Goal: Task Accomplishment & Management: Manage account settings

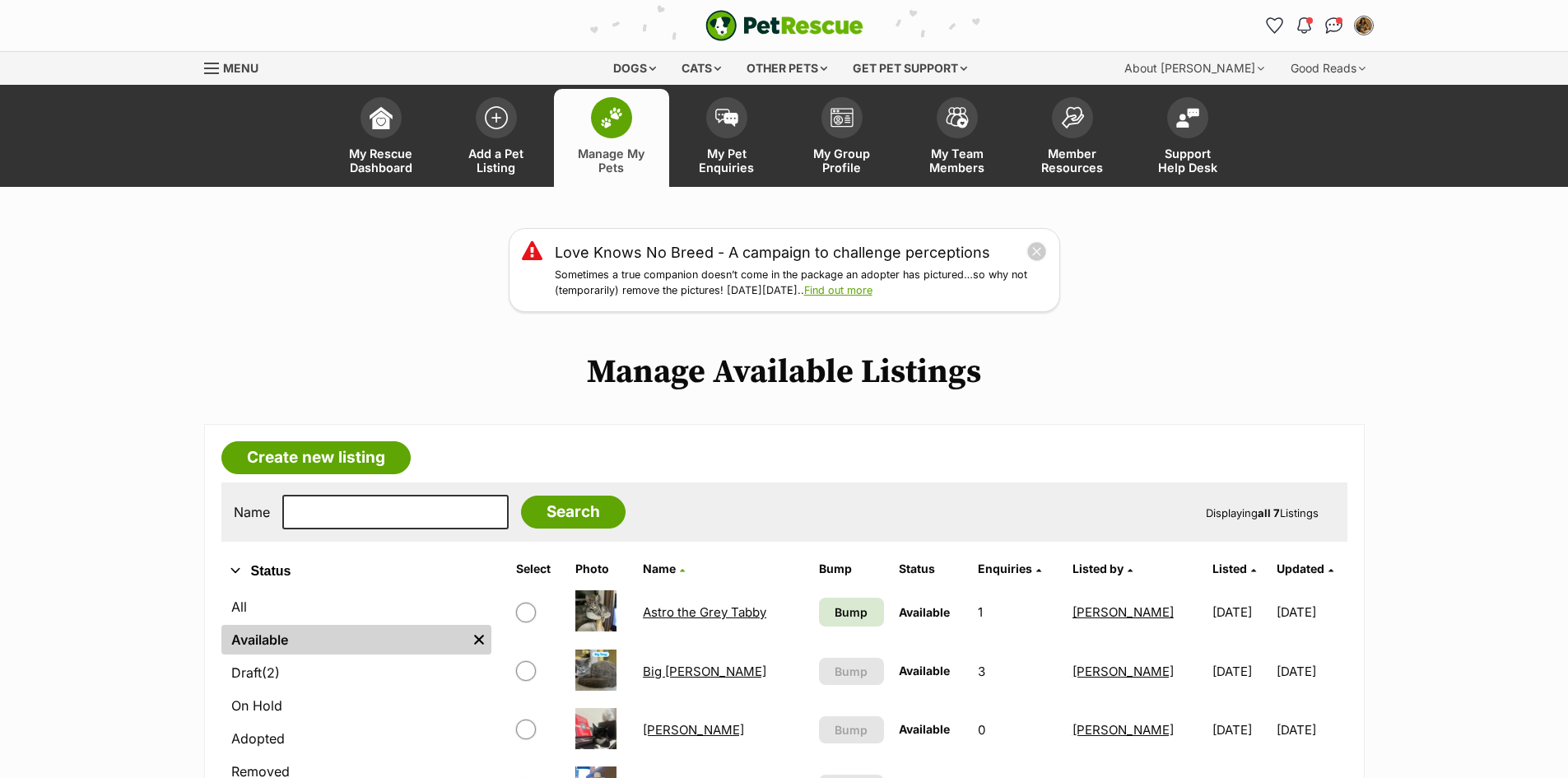
scroll to position [216, 0]
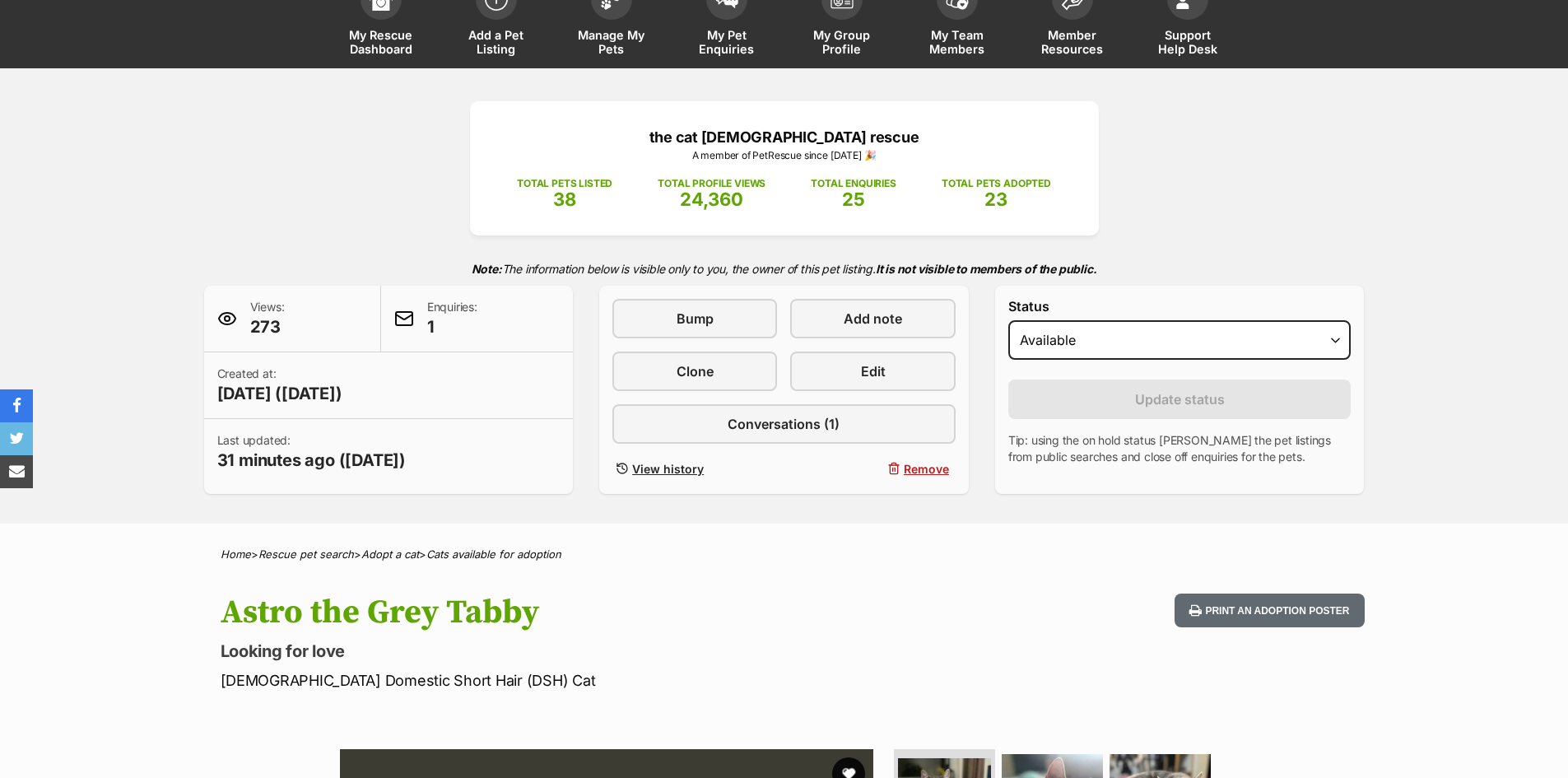
scroll to position [114, 0]
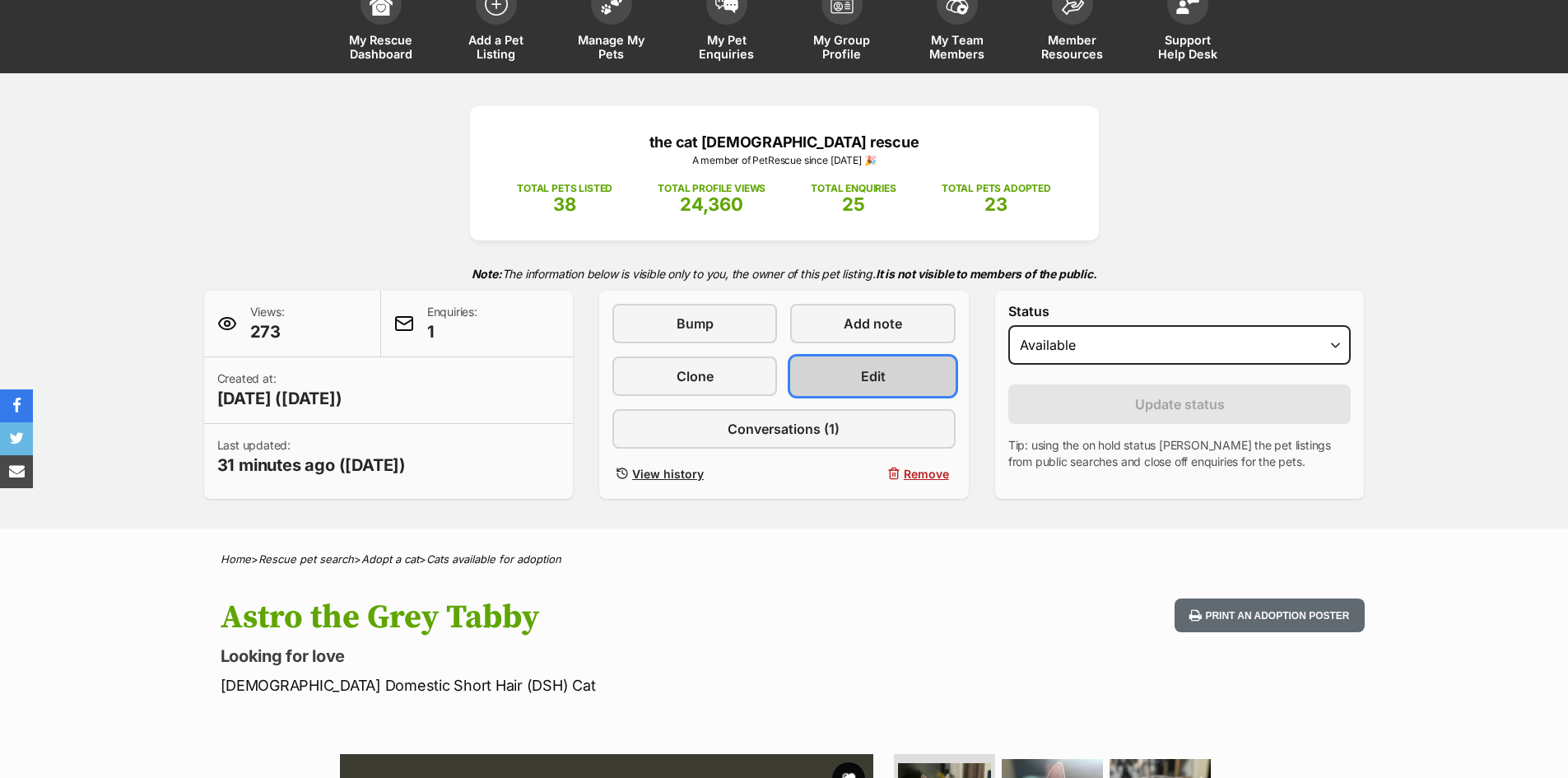
click at [832, 371] on link "Edit" at bounding box center [873, 376] width 165 height 40
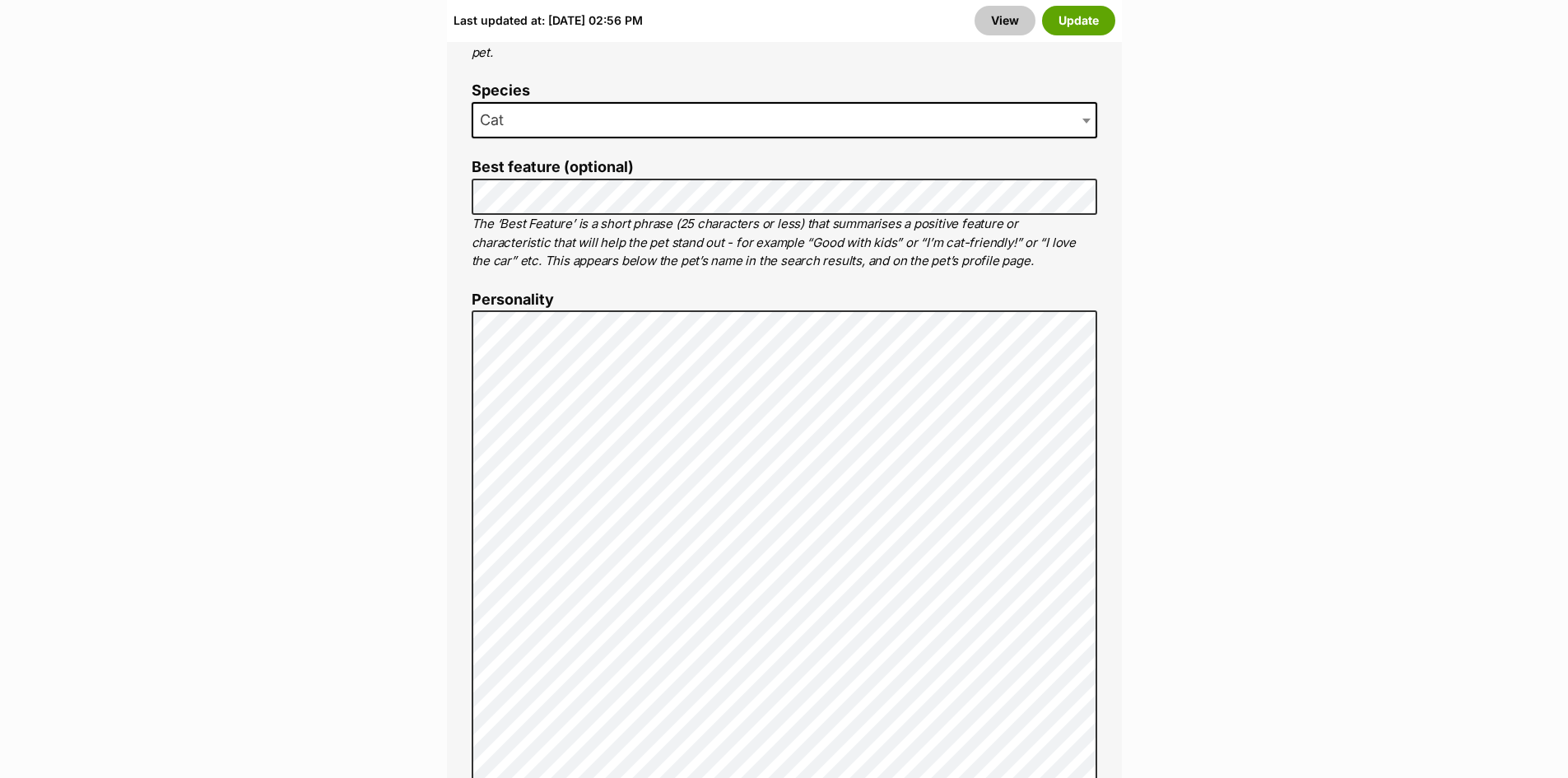
scroll to position [1205, 0]
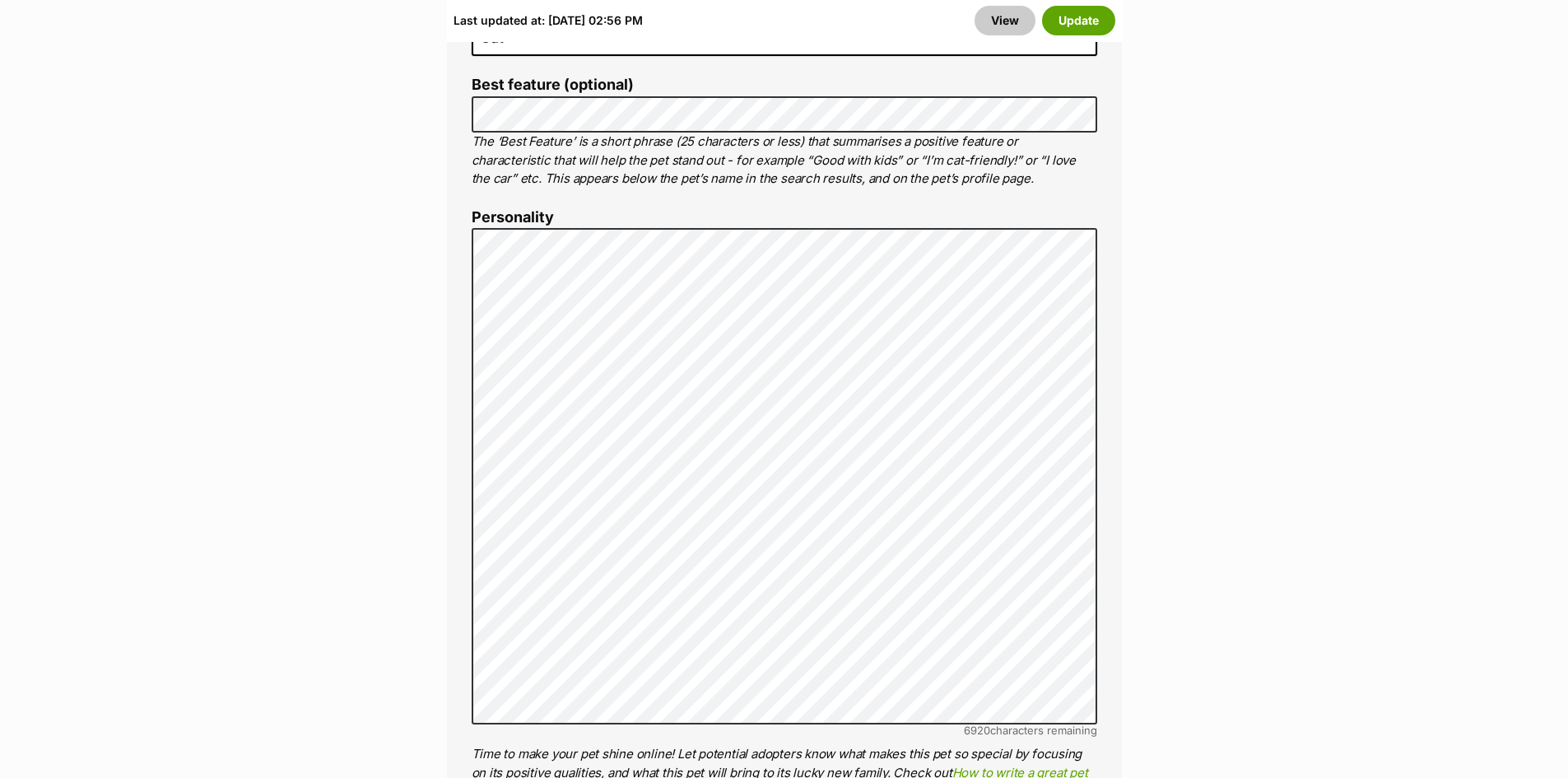
drag, startPoint x: 1576, startPoint y: 63, endPoint x: 1571, endPoint y: 172, distance: 109.1
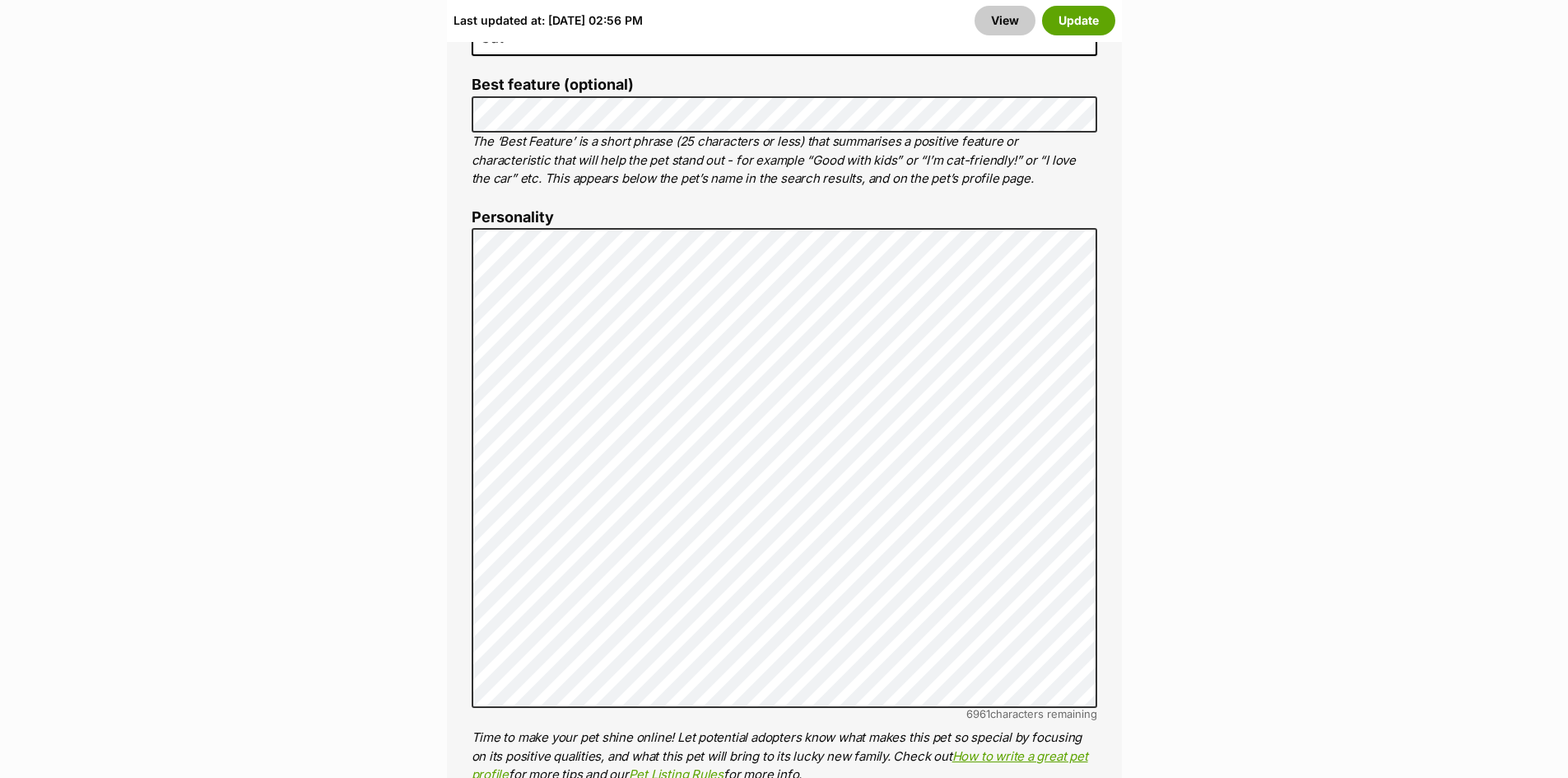
click at [1082, 23] on button "Update" at bounding box center [1078, 20] width 73 height 29
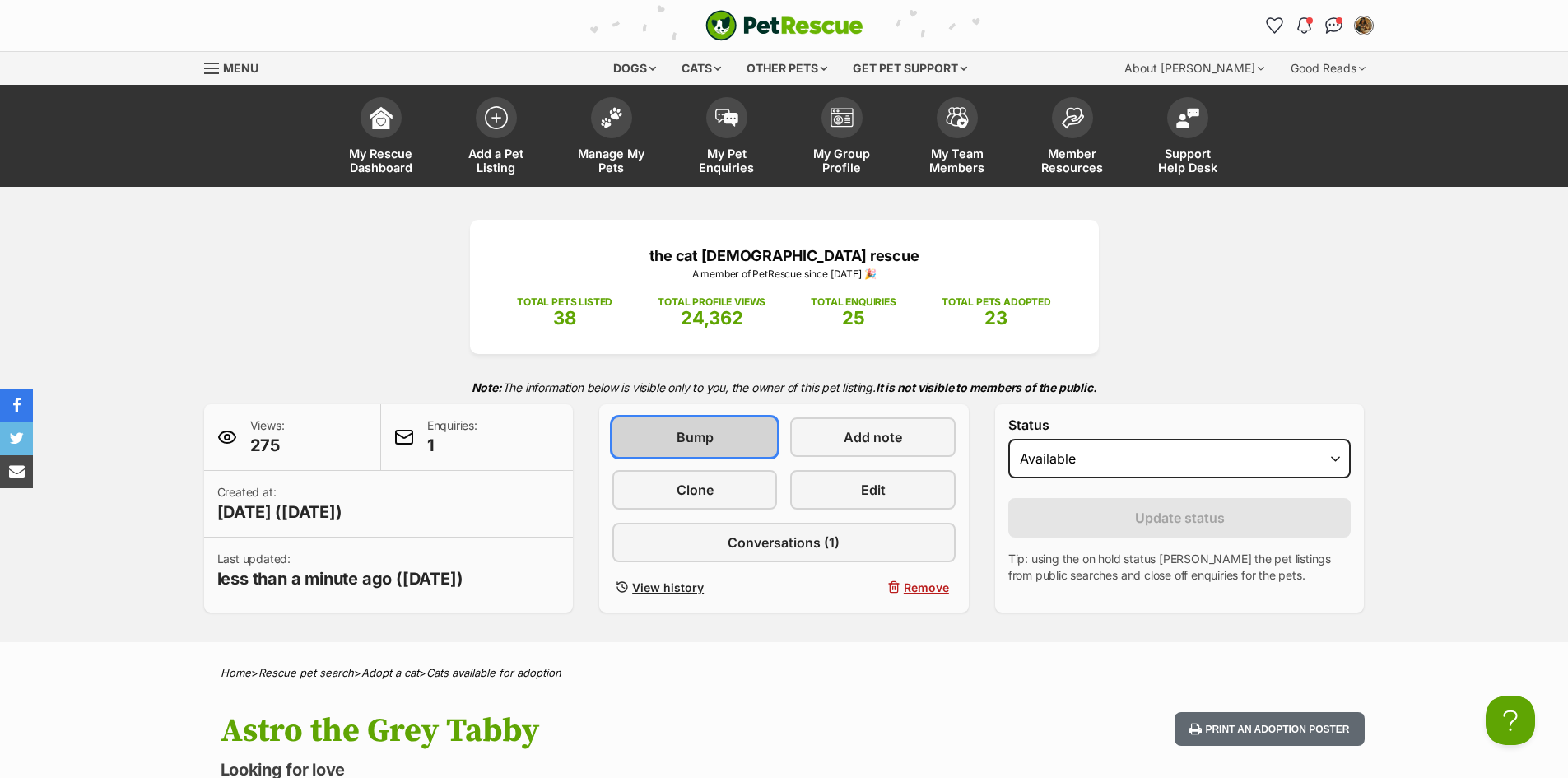
click at [708, 442] on span "Bump" at bounding box center [695, 436] width 37 height 19
click at [386, 133] on span at bounding box center [380, 113] width 41 height 41
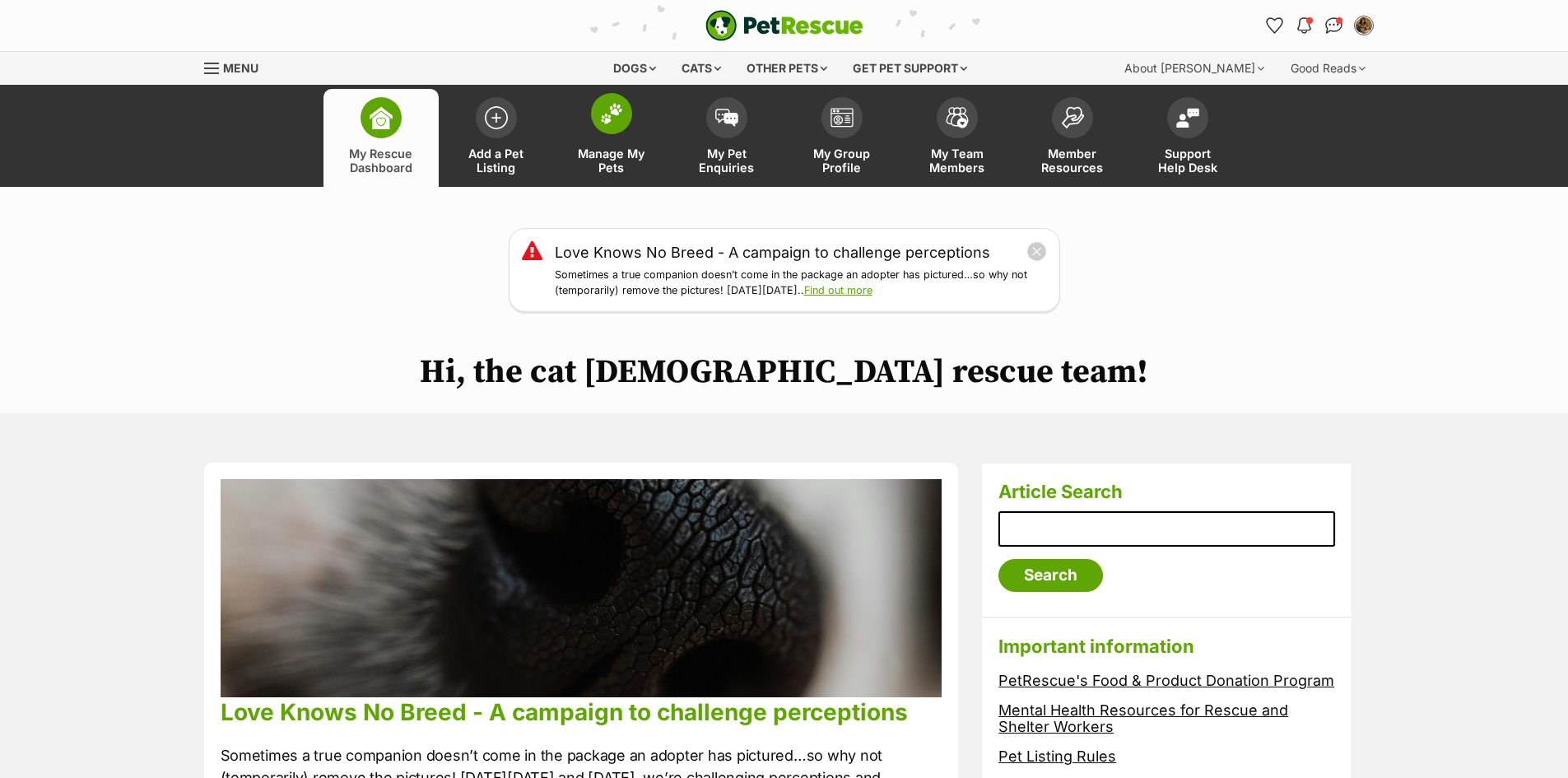
click at [621, 115] on img at bounding box center [611, 113] width 23 height 21
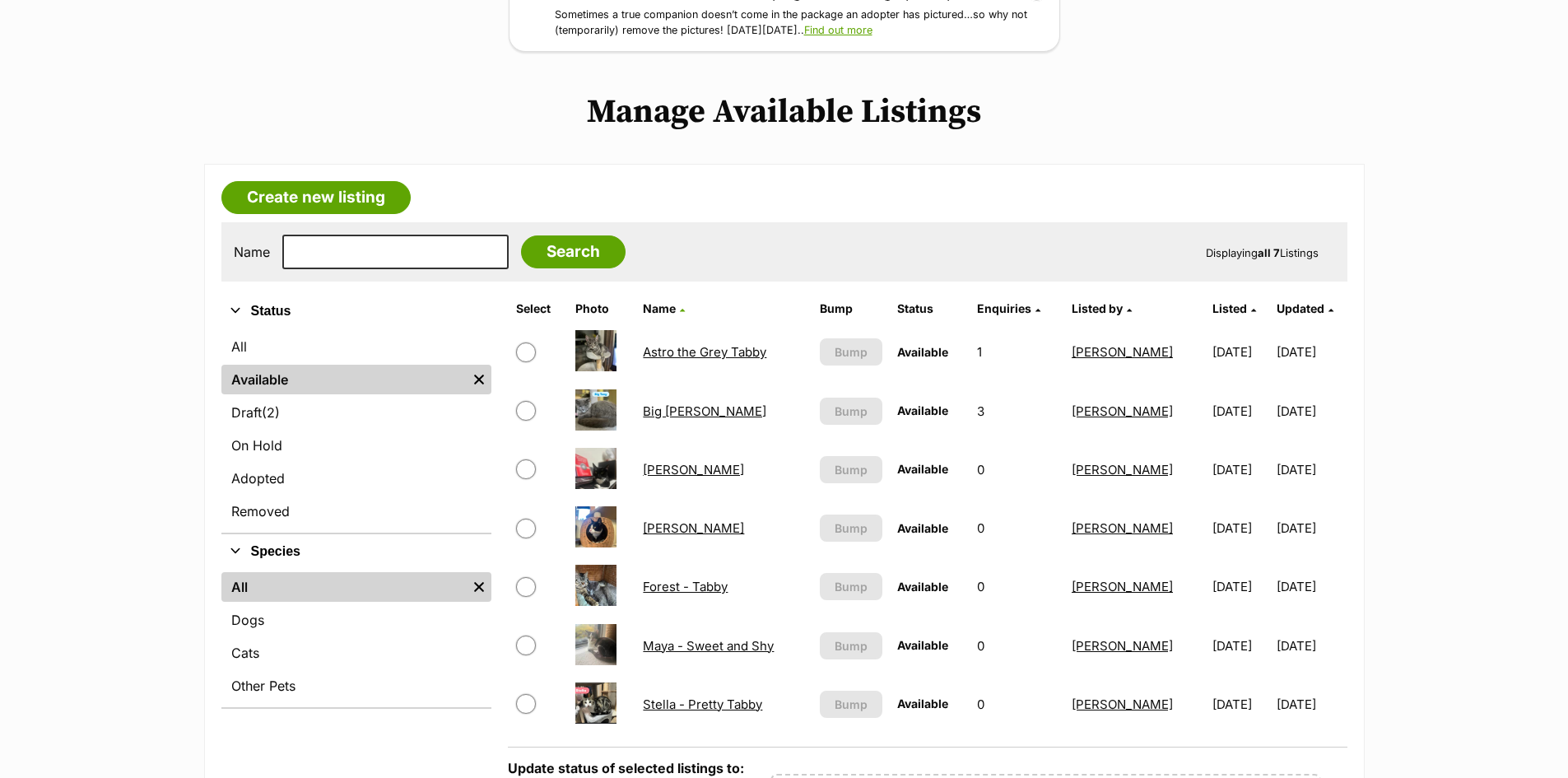
scroll to position [265, 0]
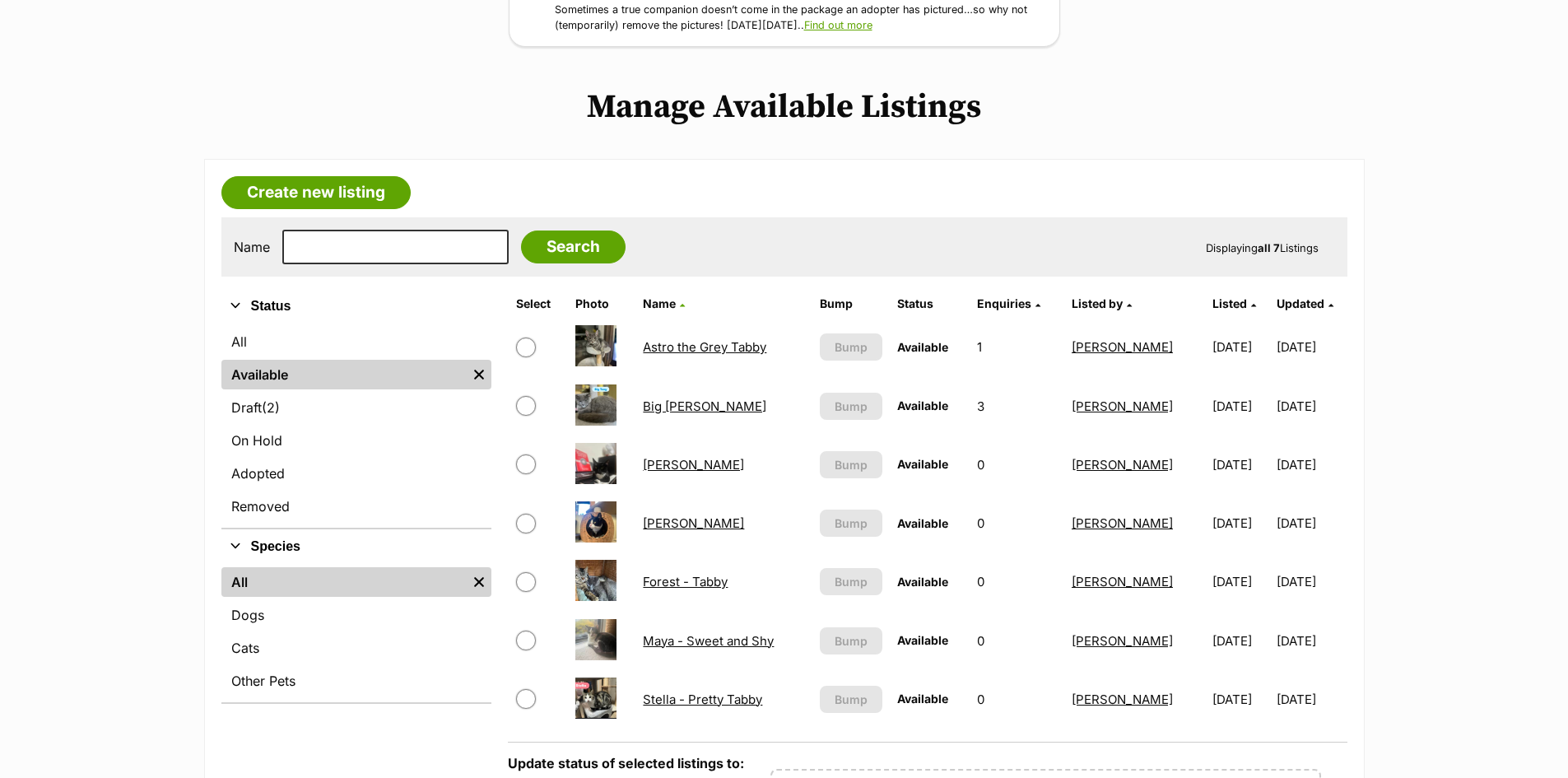
click at [676, 402] on link "Big Tony" at bounding box center [704, 406] width 124 height 16
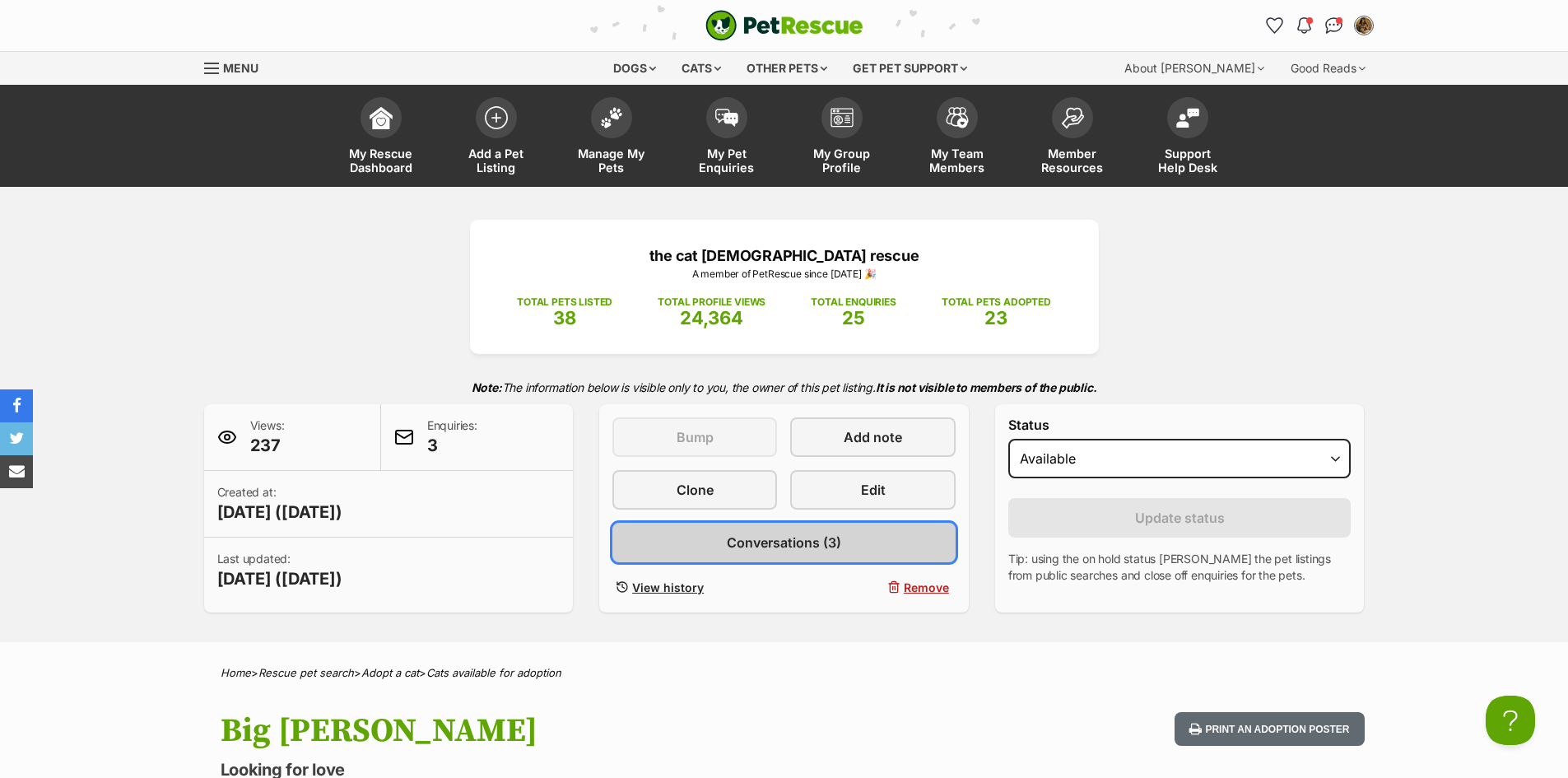
click at [739, 534] on span "Conversations (3)" at bounding box center [784, 542] width 114 height 19
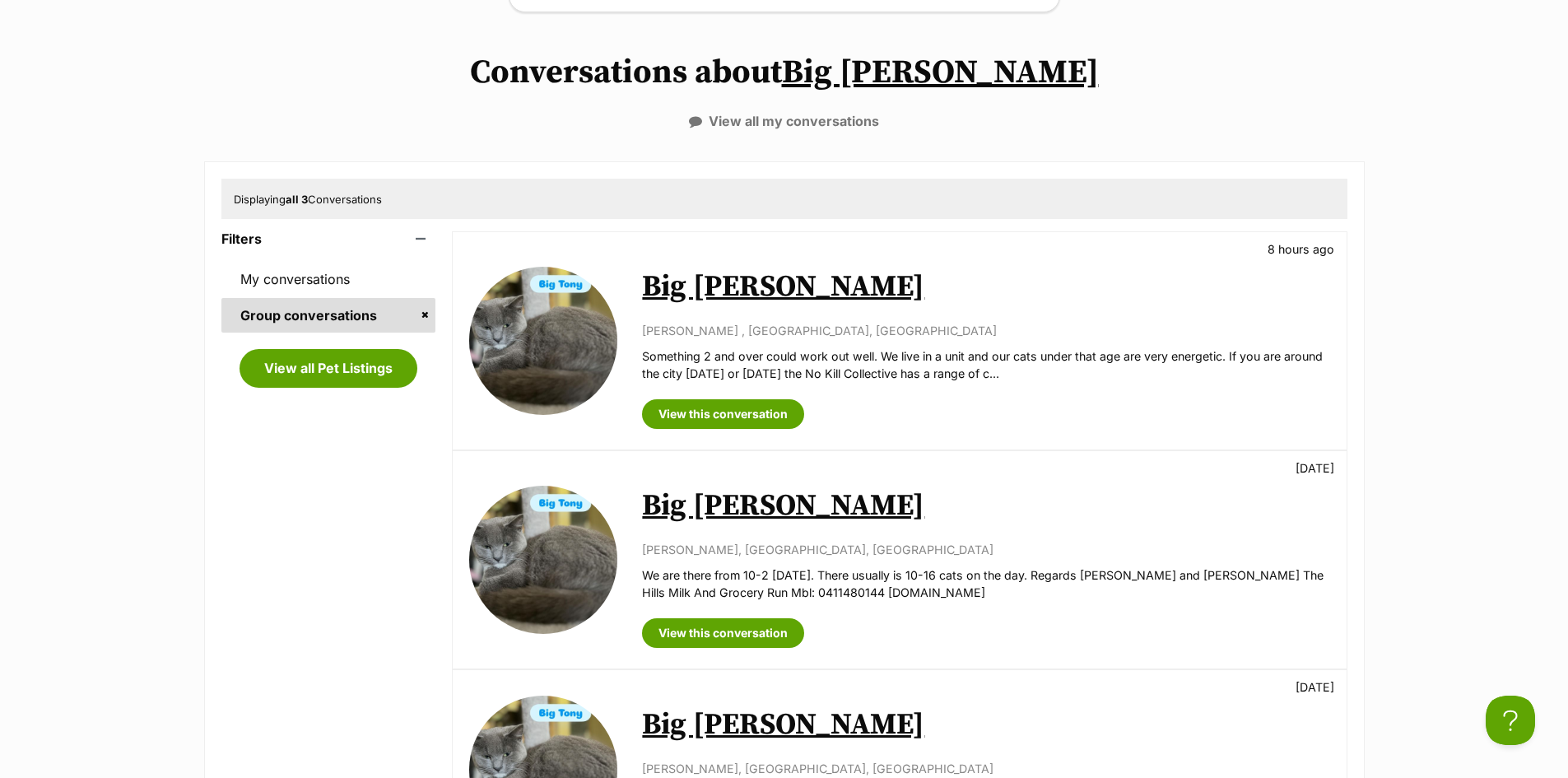
scroll to position [332, 0]
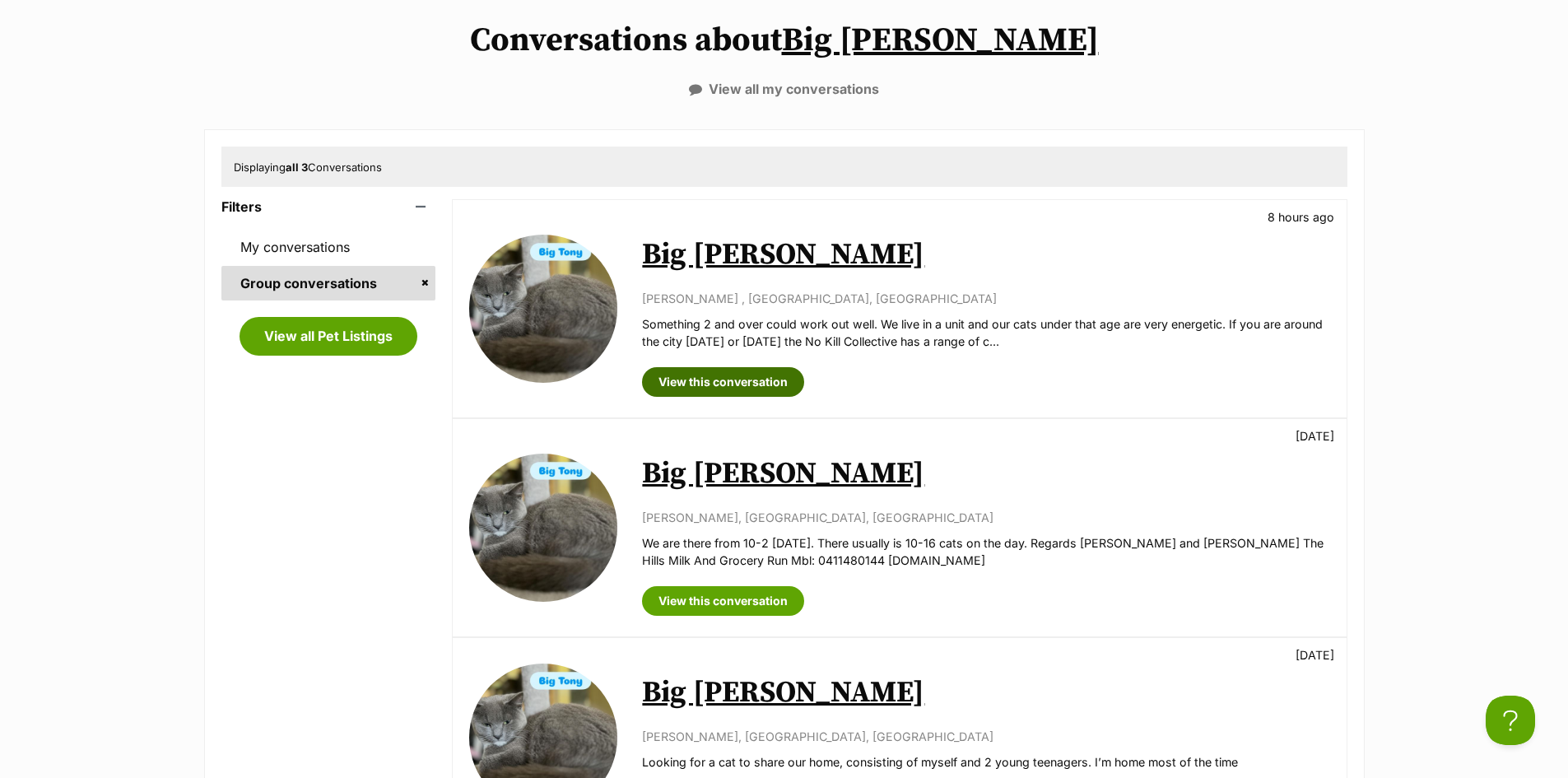
click at [756, 386] on link "View this conversation" at bounding box center [723, 381] width 162 height 29
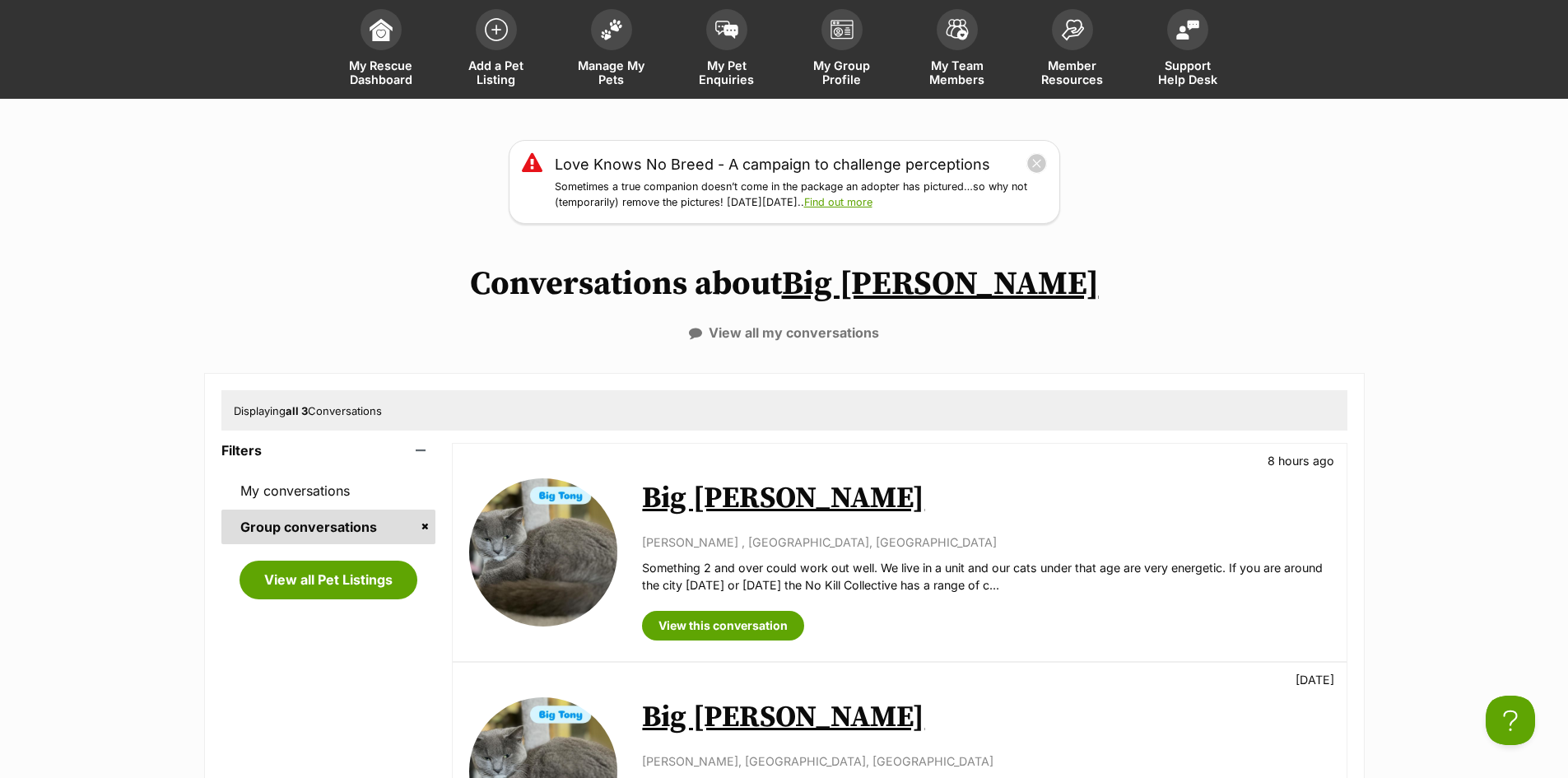
scroll to position [0, 0]
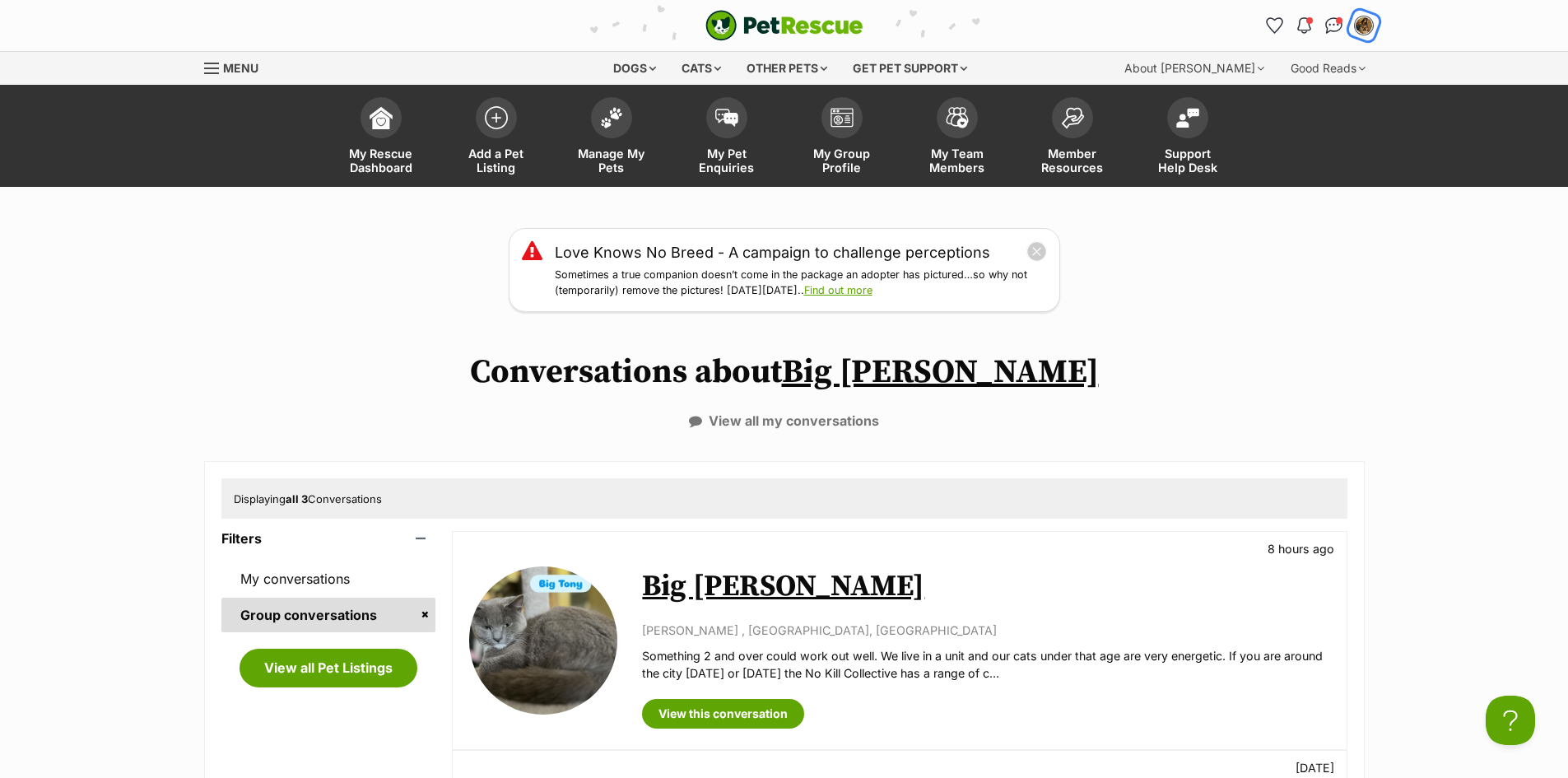
click at [1362, 31] on img "My account" at bounding box center [1363, 25] width 21 height 21
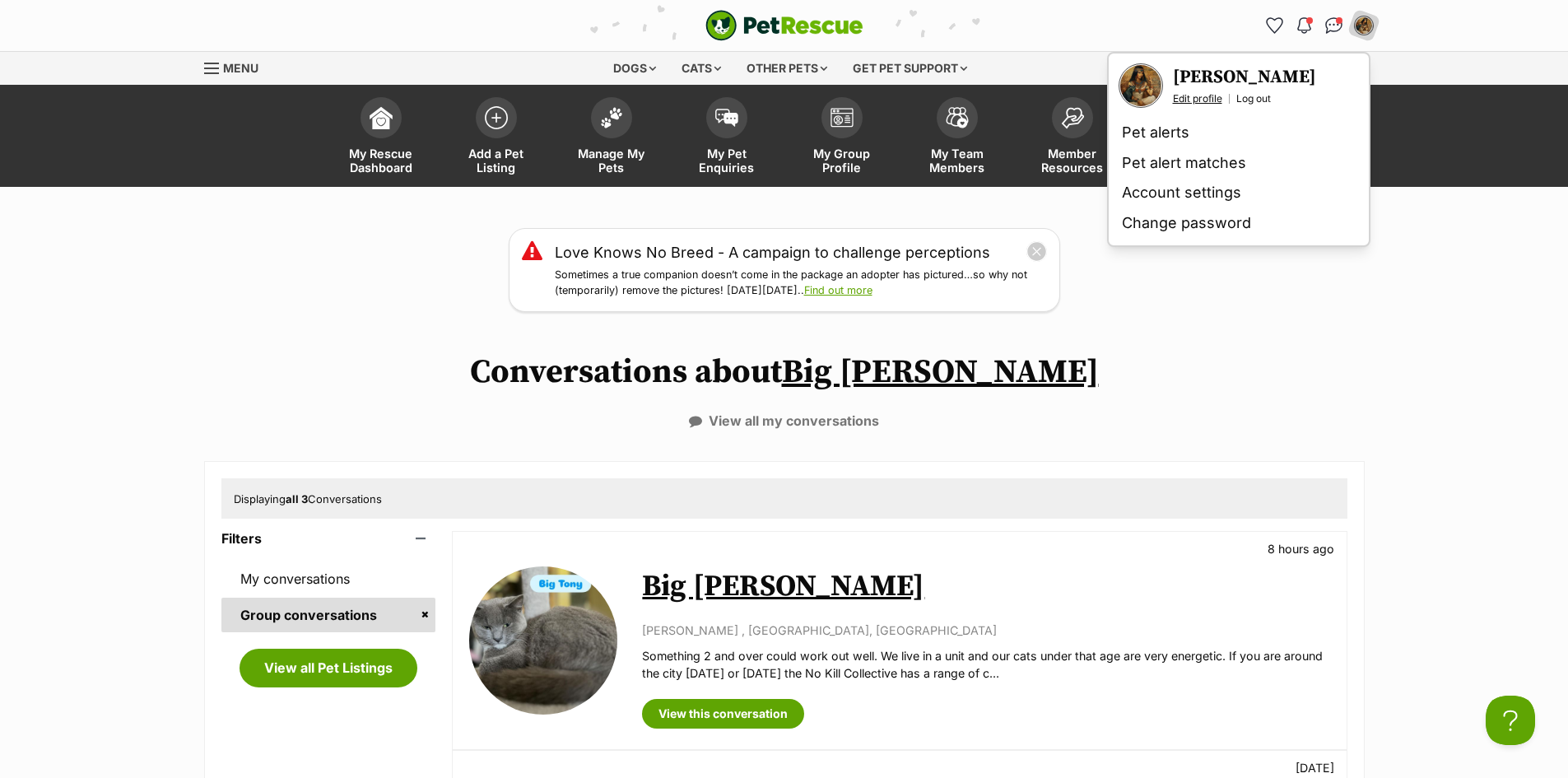
click at [1195, 104] on link "Edit profile" at bounding box center [1197, 99] width 50 height 13
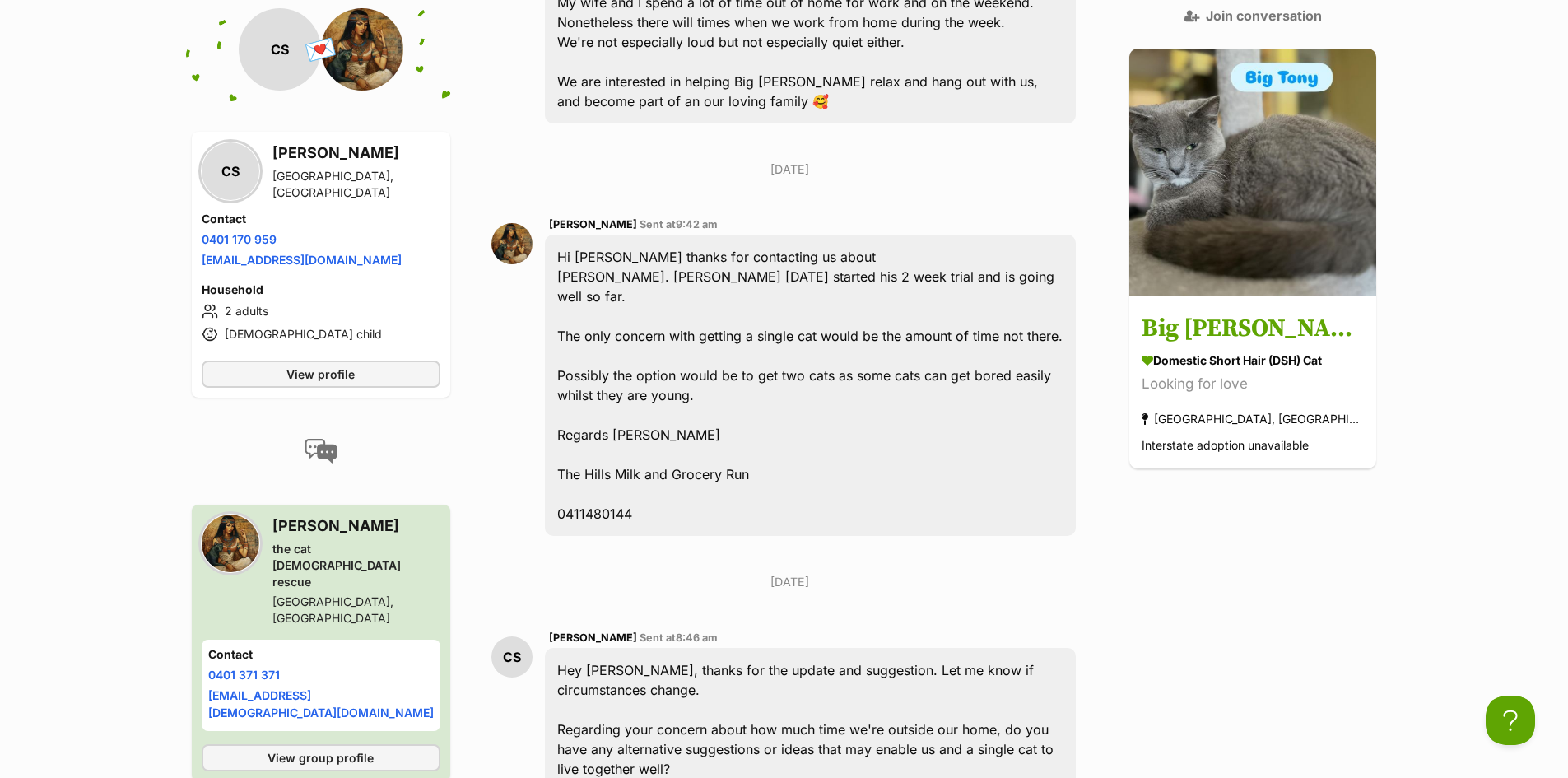
scroll to position [639, 0]
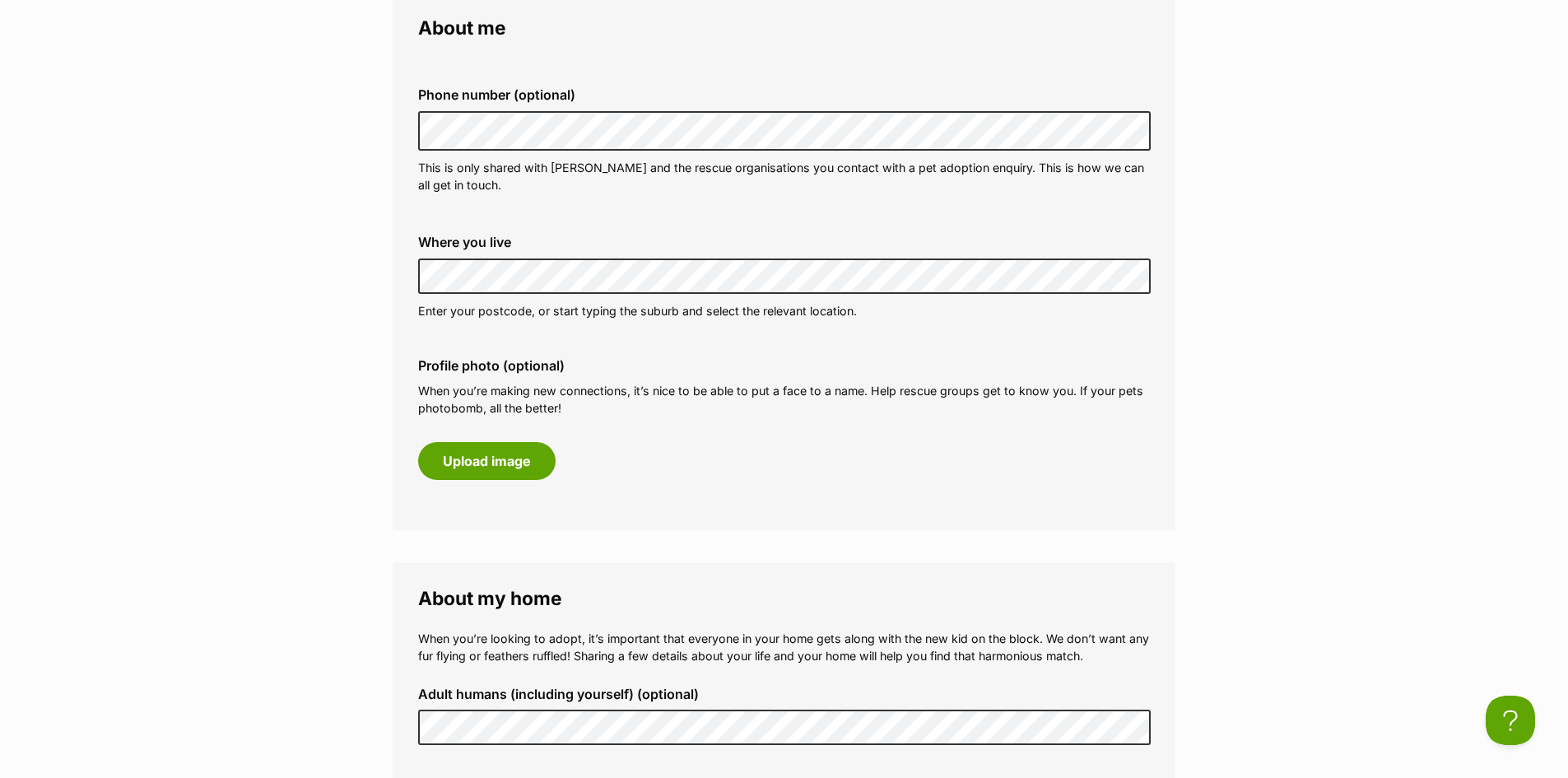
scroll to position [267, 0]
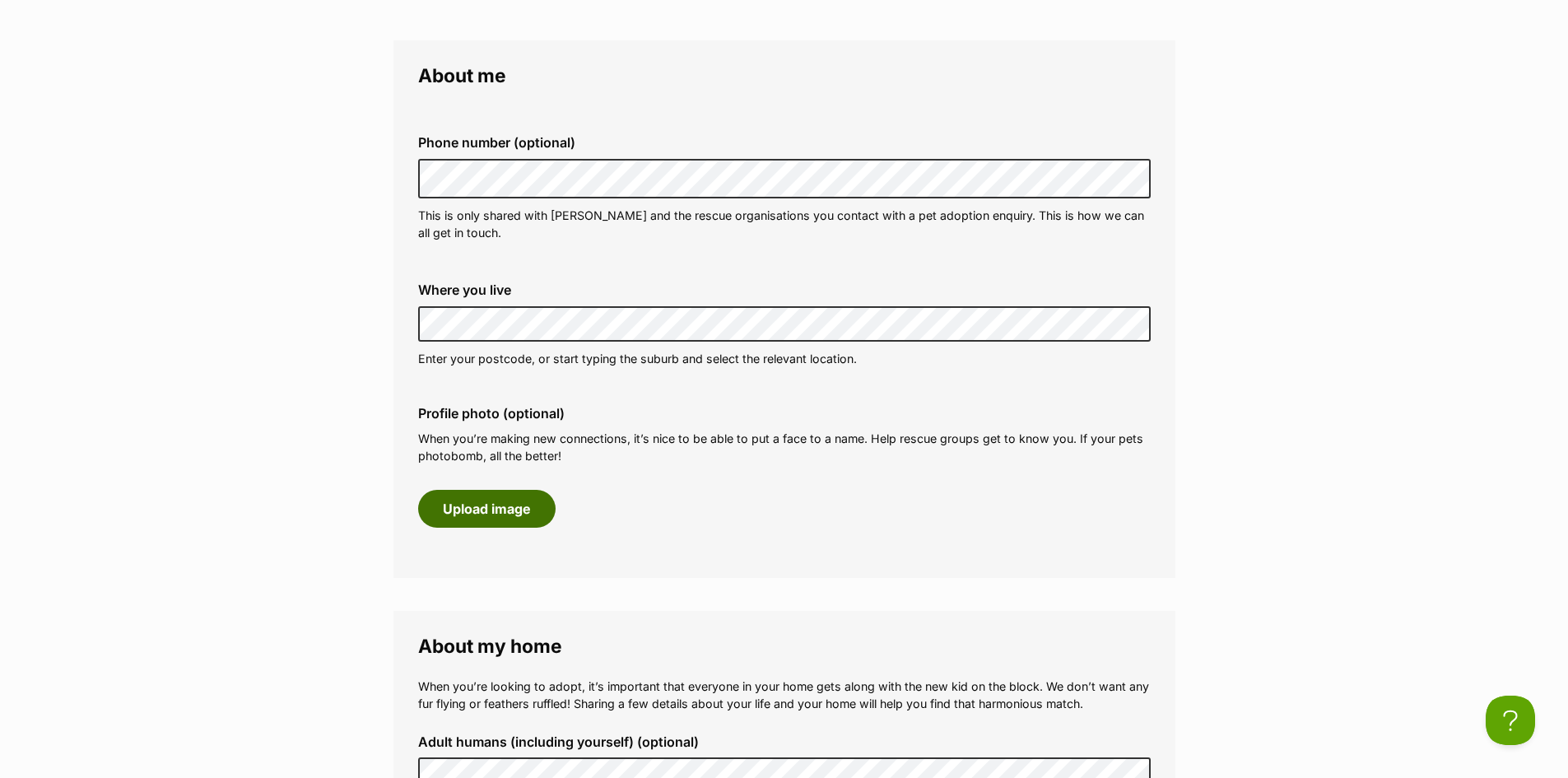
click at [482, 505] on button "Upload image" at bounding box center [486, 509] width 137 height 38
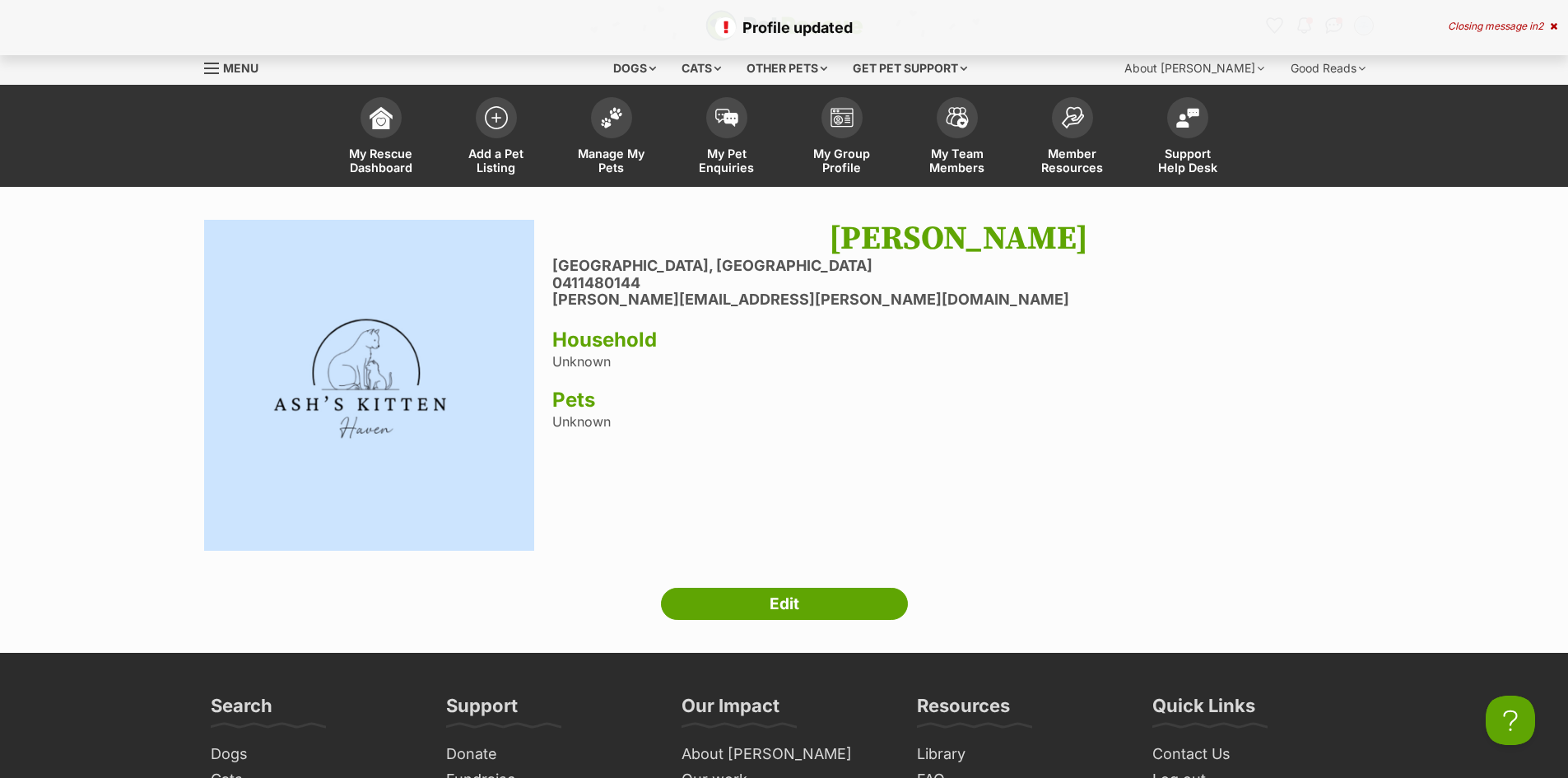
click at [1238, 455] on div "Dhalia duran North Parramatta, New South Wales 0411480144 marisa.brooke@outlook…" at bounding box center [958, 387] width 812 height 335
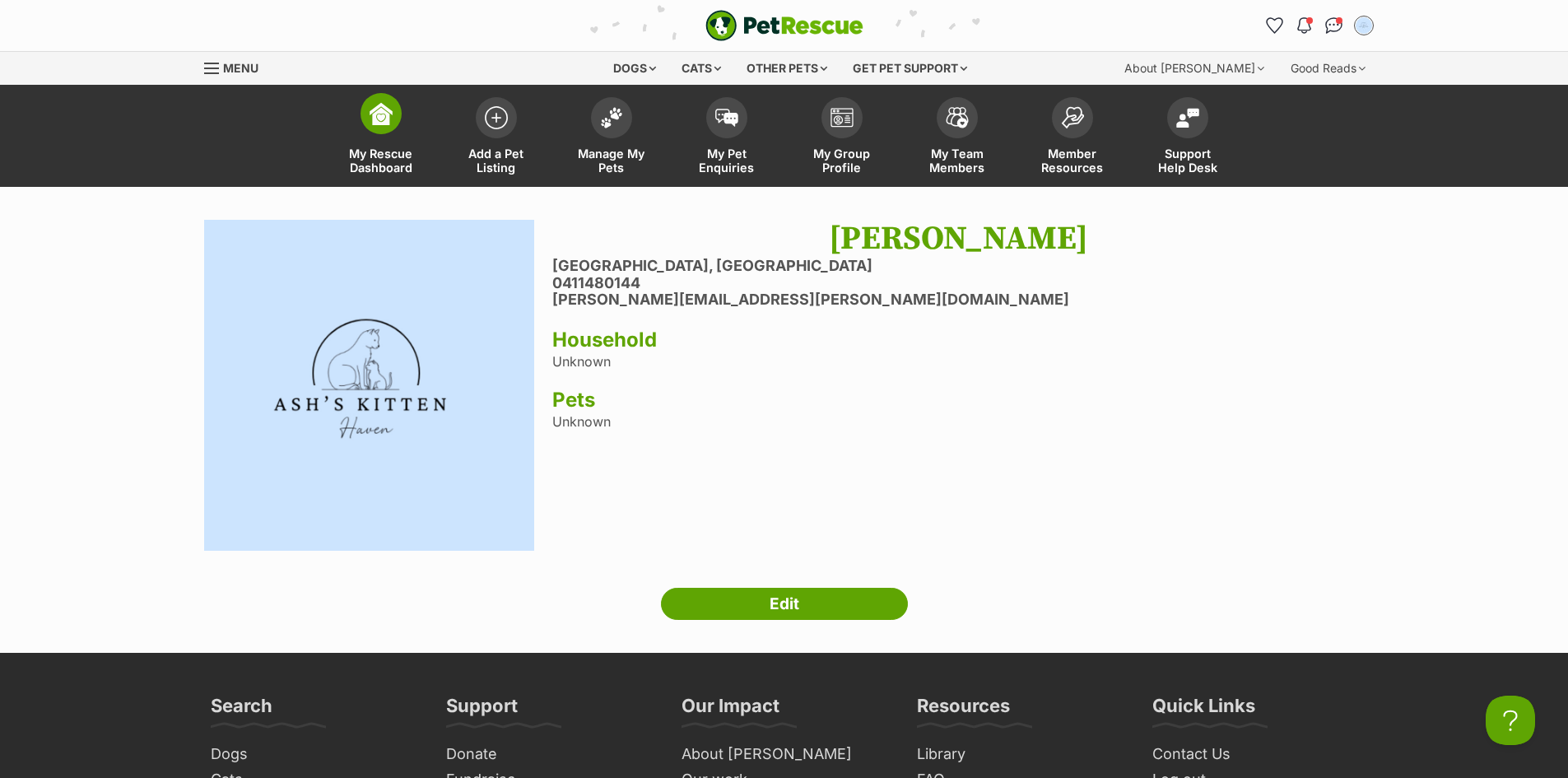
click at [374, 129] on span at bounding box center [380, 113] width 41 height 41
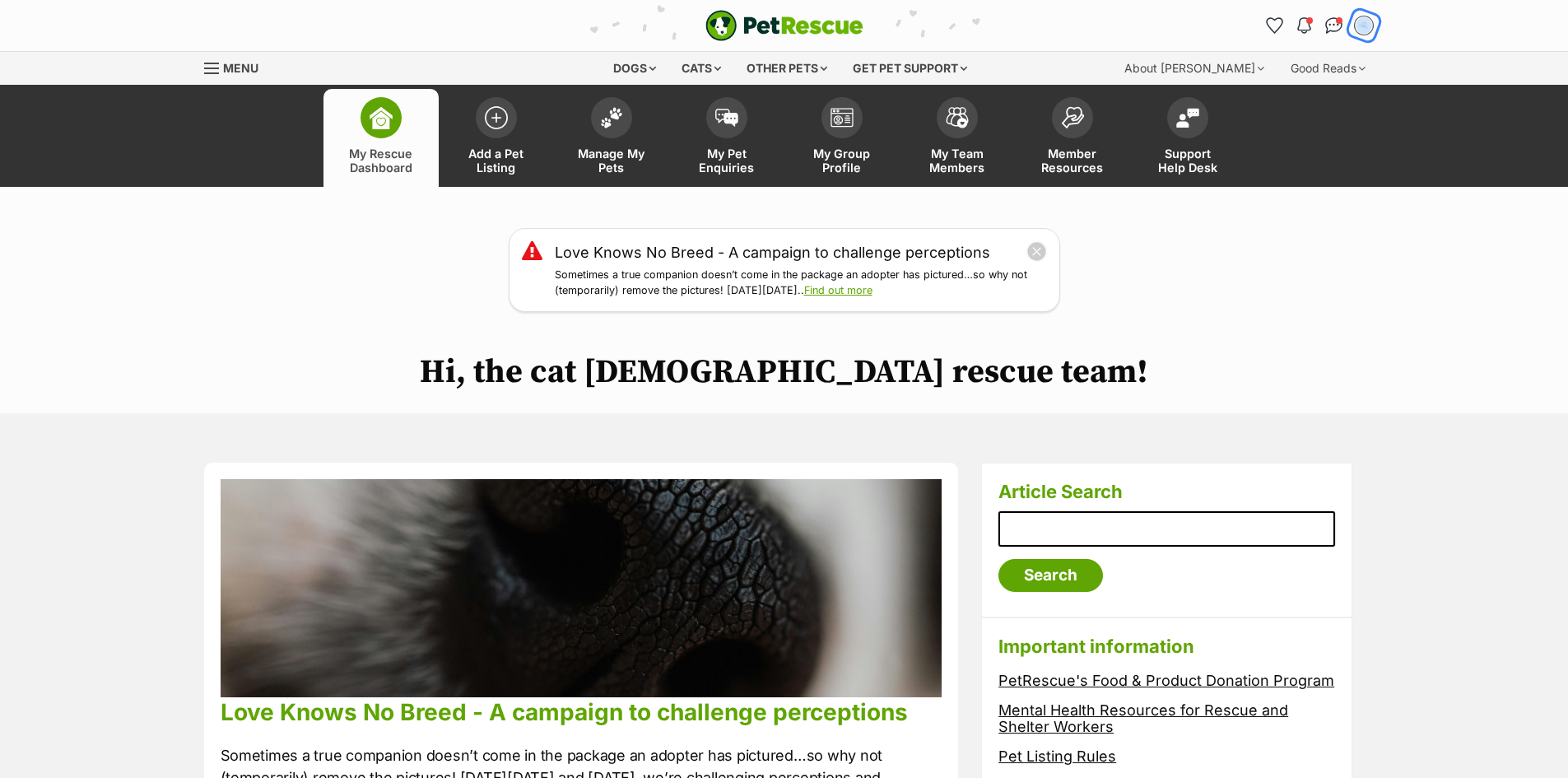
click at [1352, 28] on button "My account" at bounding box center [1363, 25] width 34 height 34
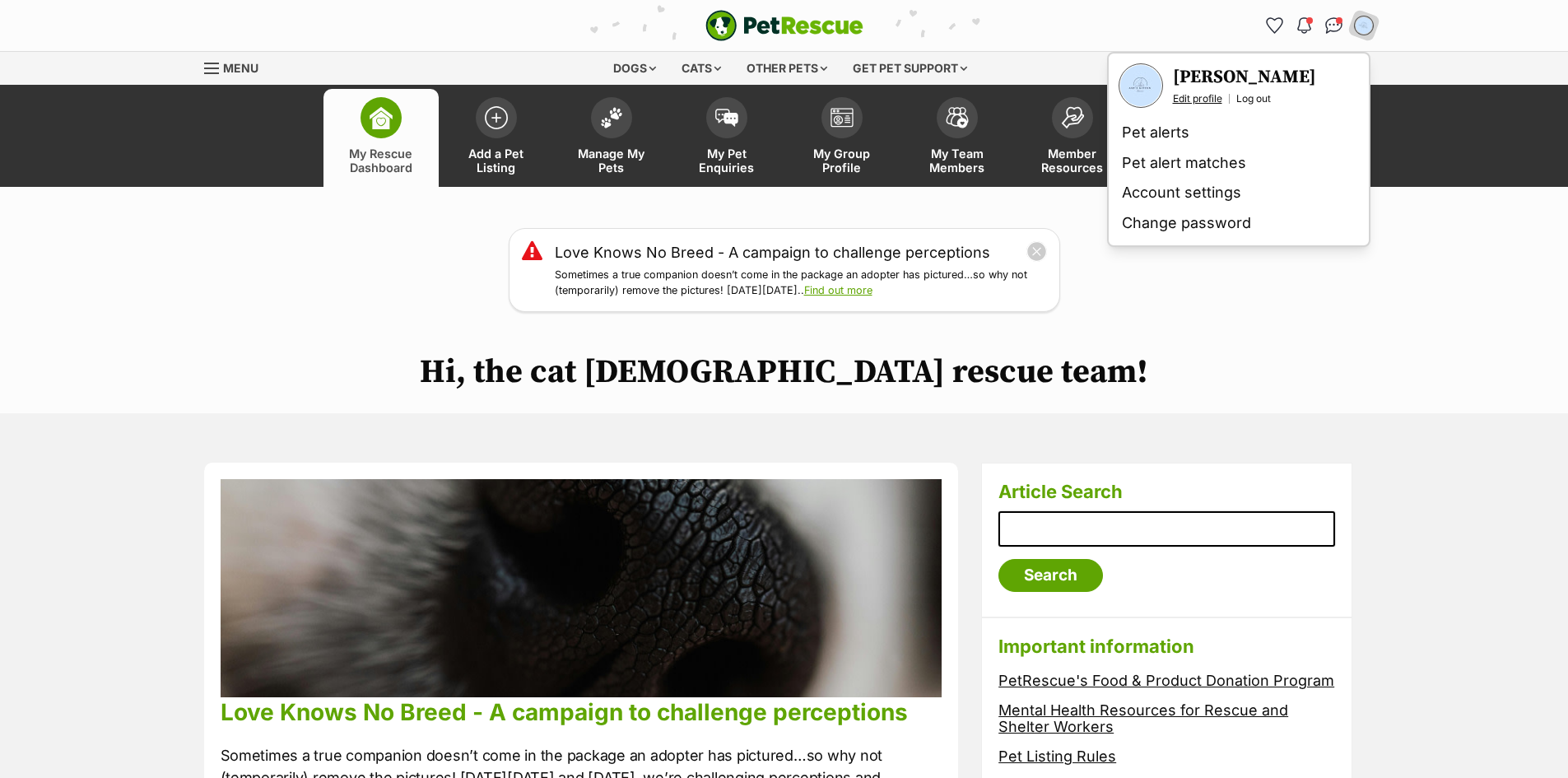
click at [1199, 96] on link "Edit profile" at bounding box center [1197, 99] width 50 height 13
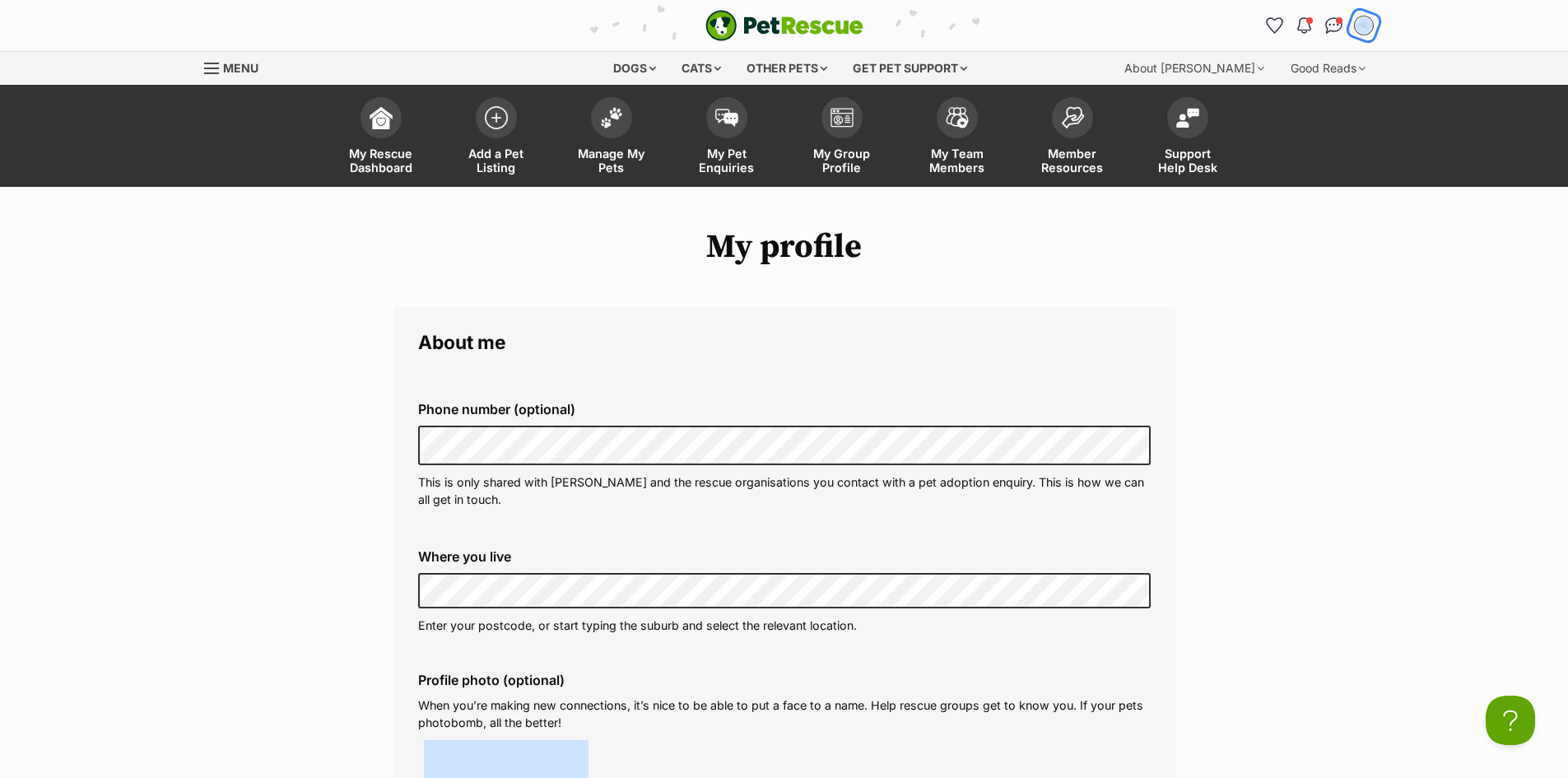
click at [1369, 21] on img "My account" at bounding box center [1363, 25] width 21 height 21
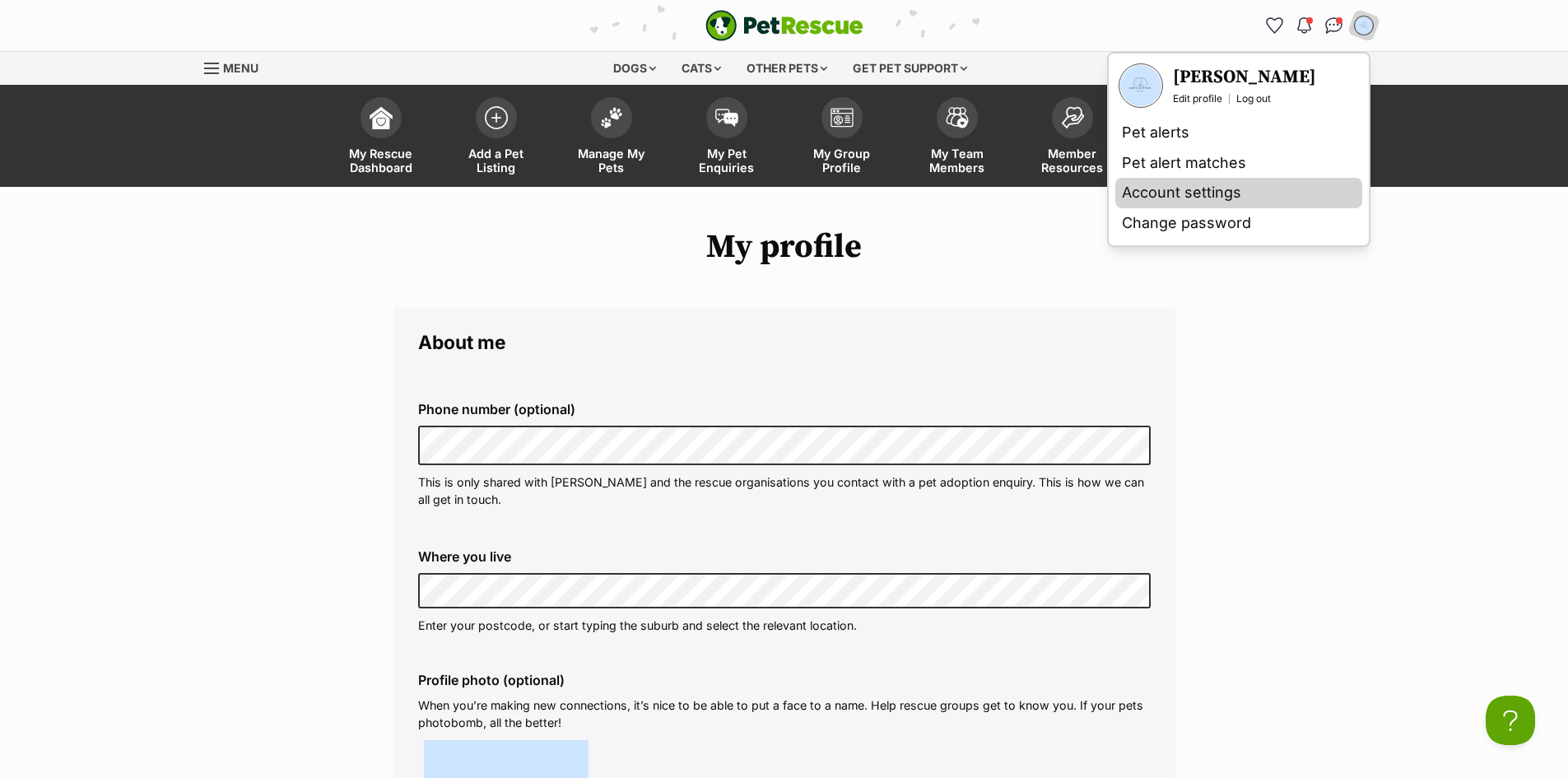
click at [1228, 196] on link "Account settings" at bounding box center [1238, 193] width 247 height 30
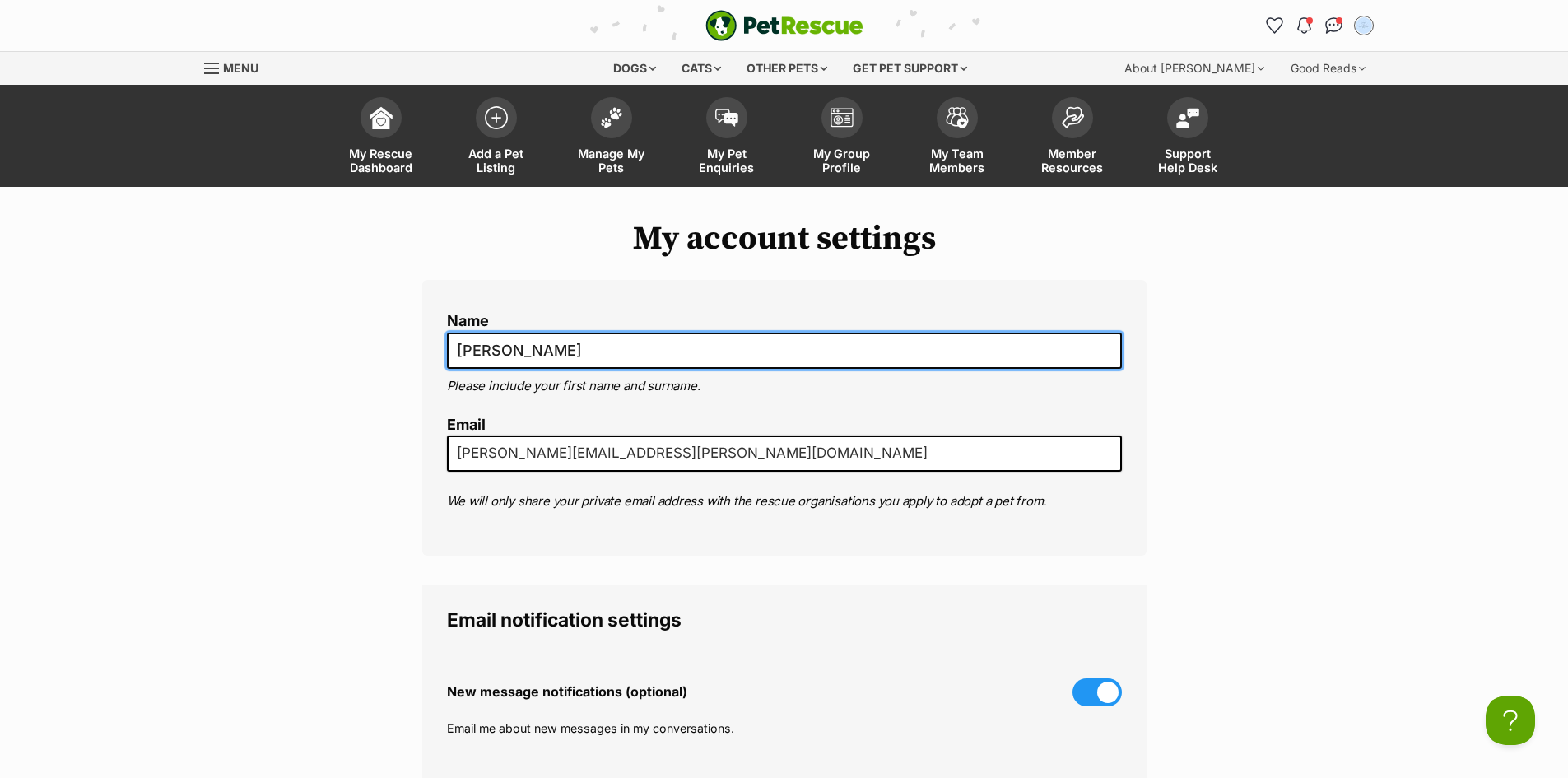
drag, startPoint x: 575, startPoint y: 349, endPoint x: 349, endPoint y: 332, distance: 226.6
click at [349, 332] on div "My account settings Name [PERSON_NAME] Please include your first name and surna…" at bounding box center [784, 750] width 1568 height 1062
type input "[PERSON_NAME] and [PERSON_NAME]"
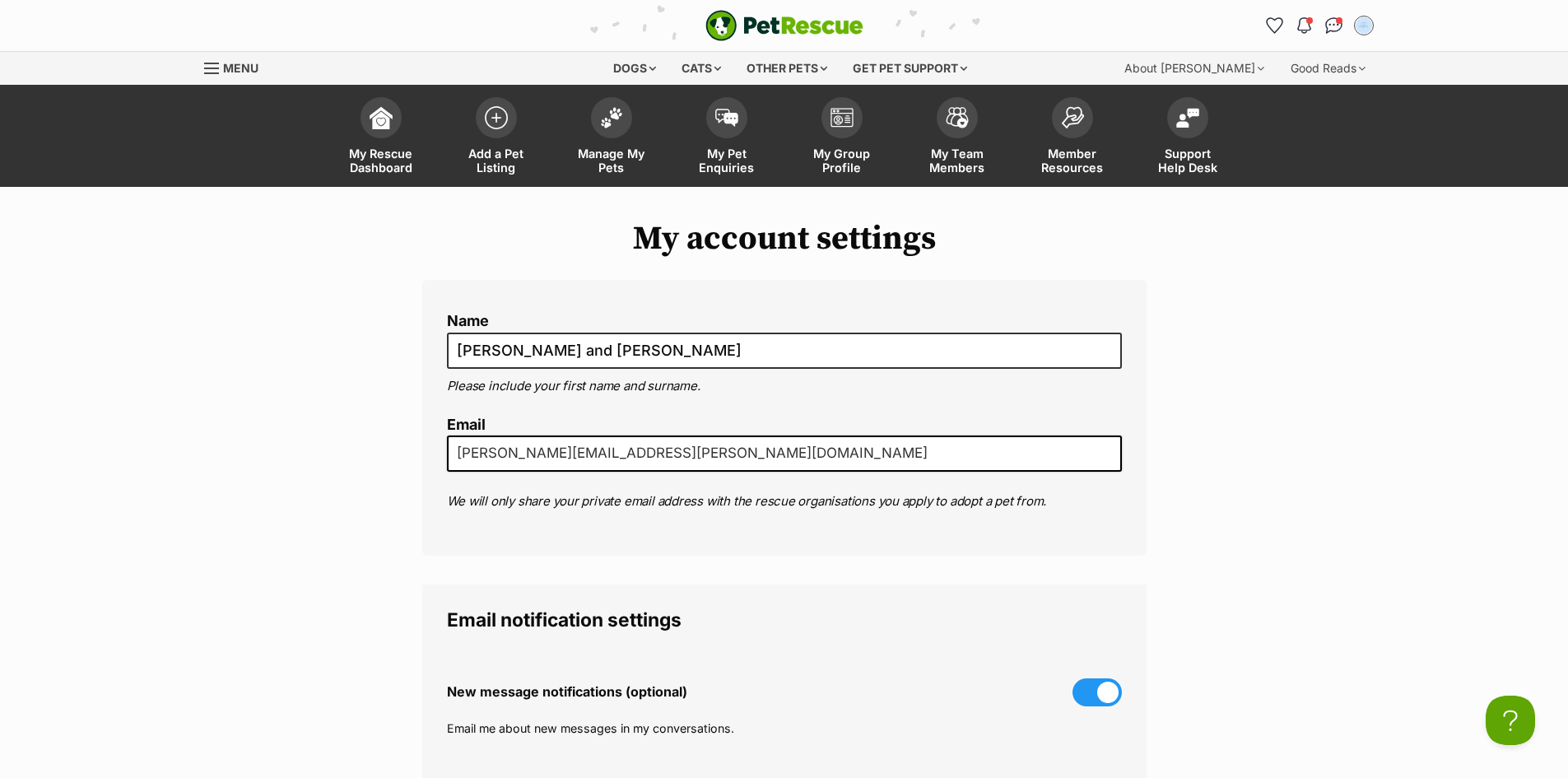
click at [1337, 370] on div "My account settings Name [PERSON_NAME] and [PERSON_NAME] Please include your fi…" at bounding box center [784, 750] width 1568 height 1062
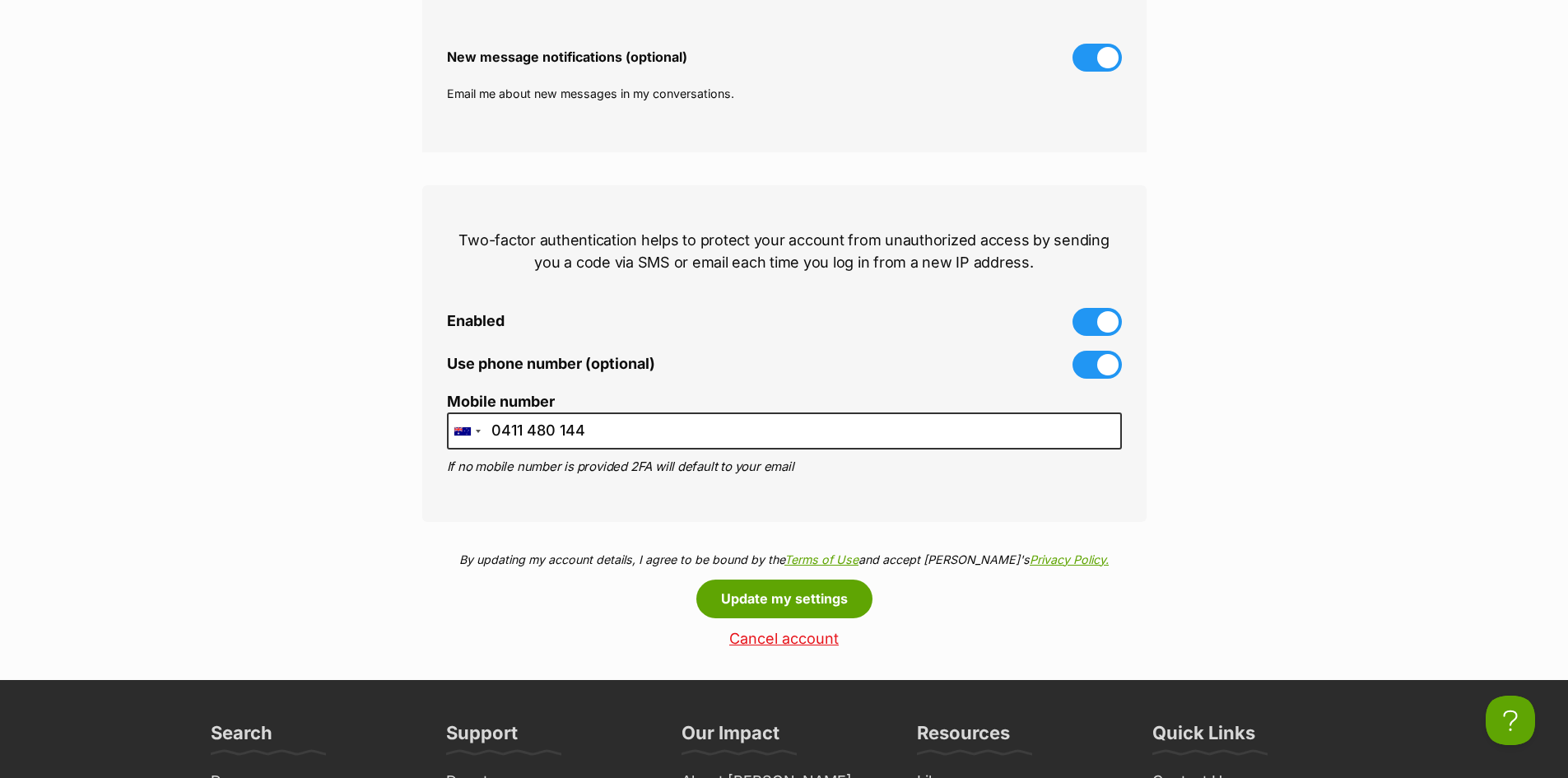
scroll to position [658, 0]
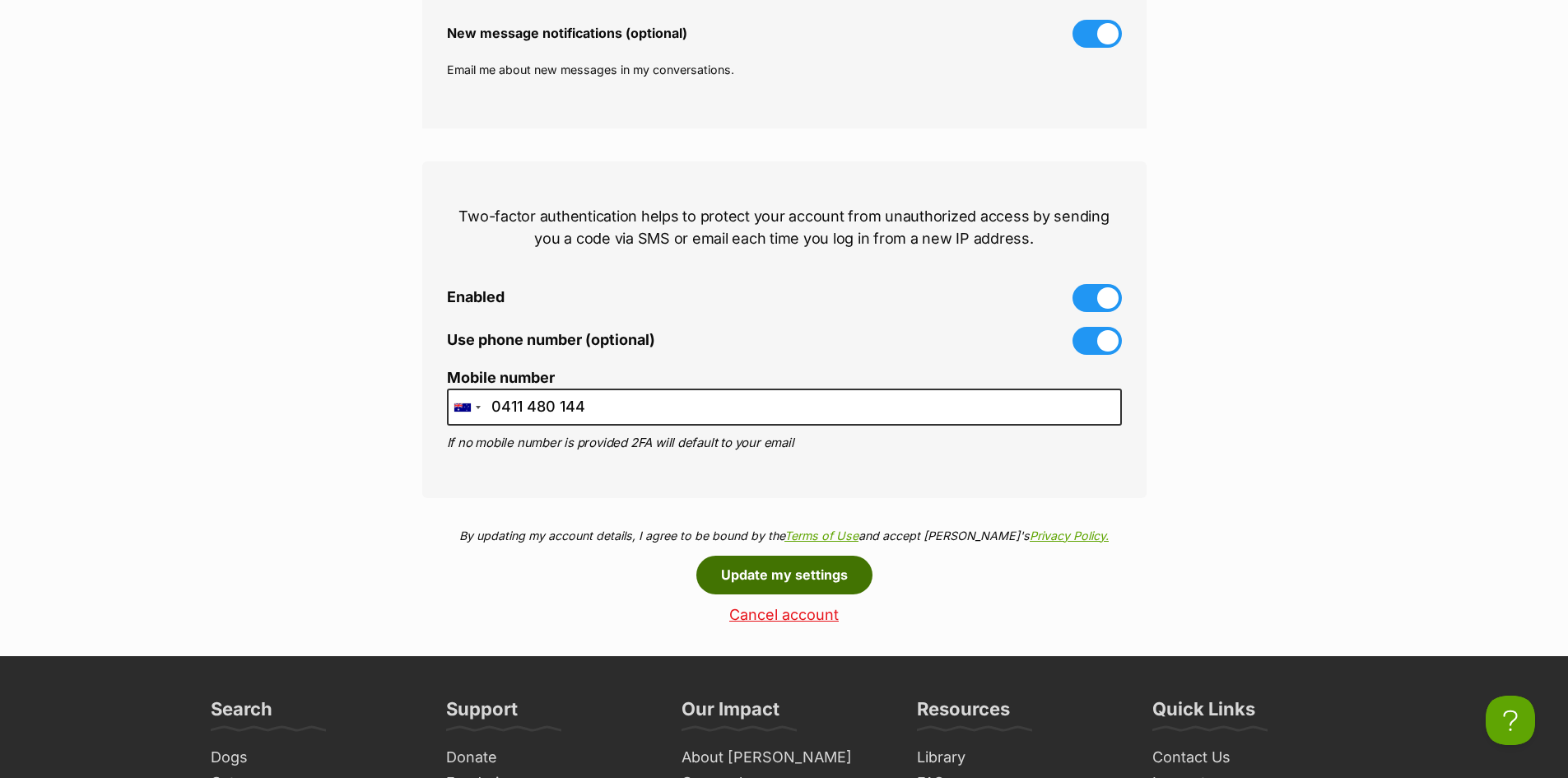
click at [757, 571] on button "Update my settings" at bounding box center [784, 574] width 176 height 38
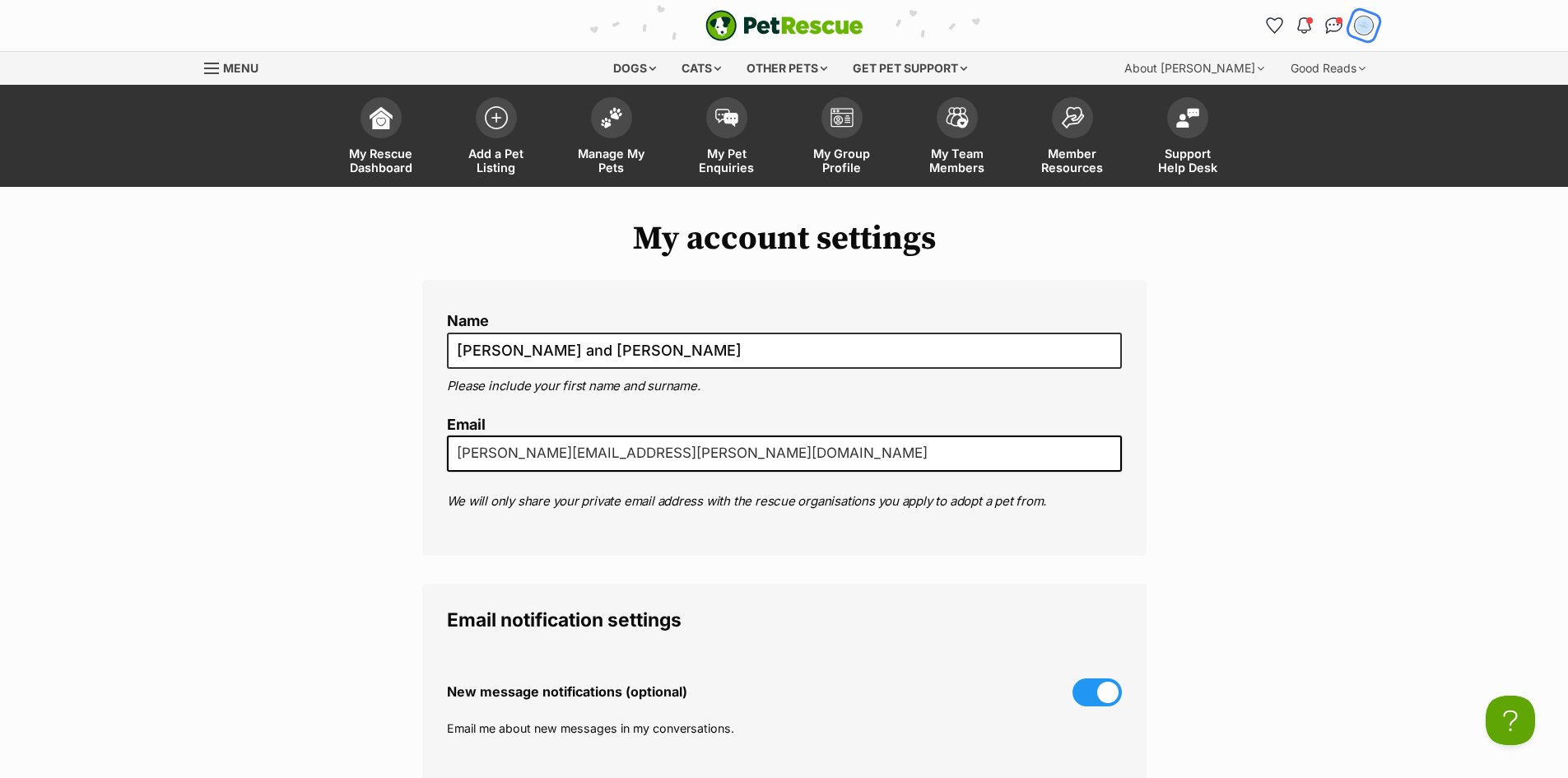
click at [1361, 35] on div "My account" at bounding box center [1363, 26] width 25 height 25
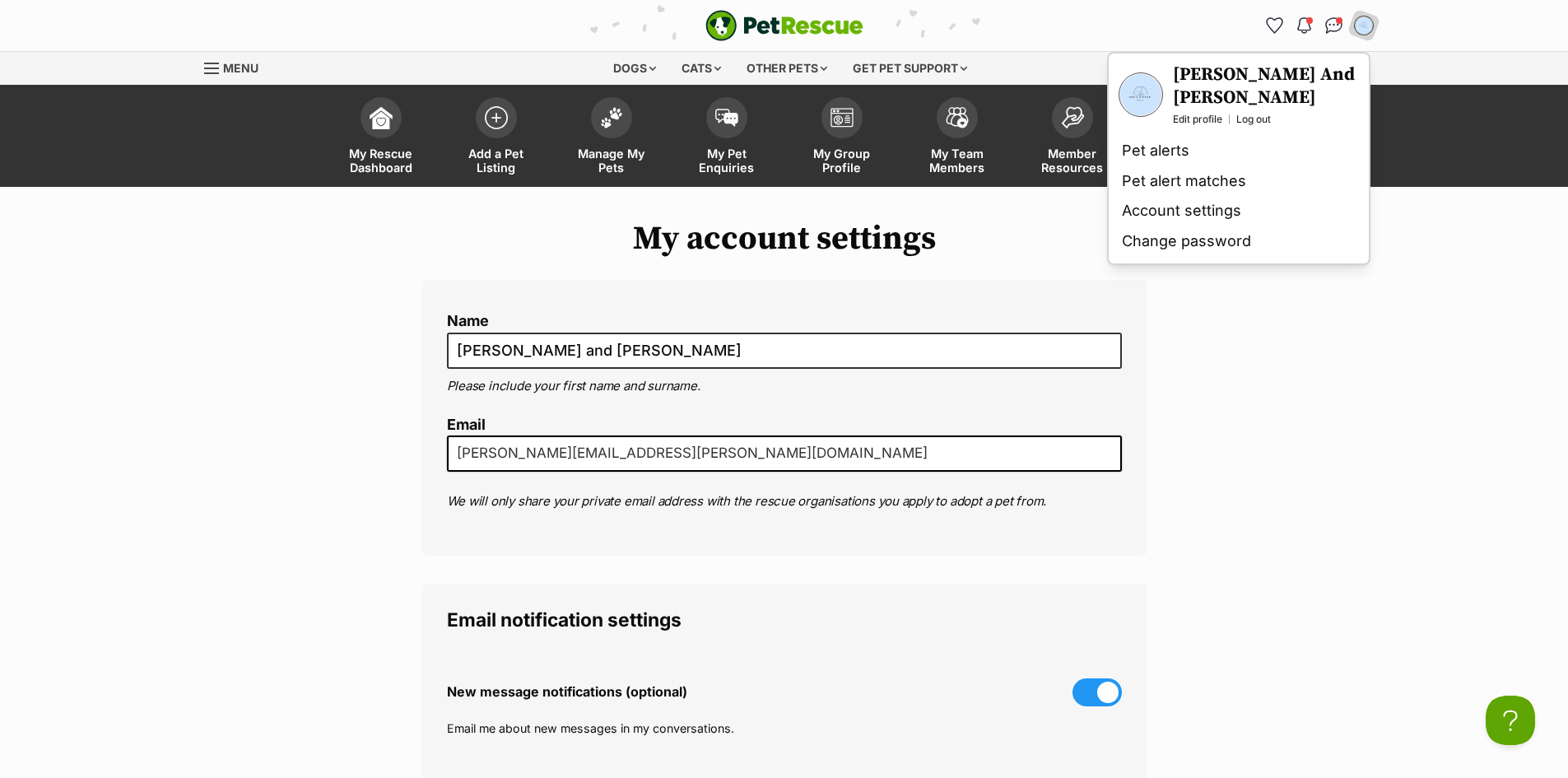
click at [1380, 372] on div "My account settings Name Nigel and Marisa Brooke Please include your first name…" at bounding box center [784, 750] width 1568 height 1062
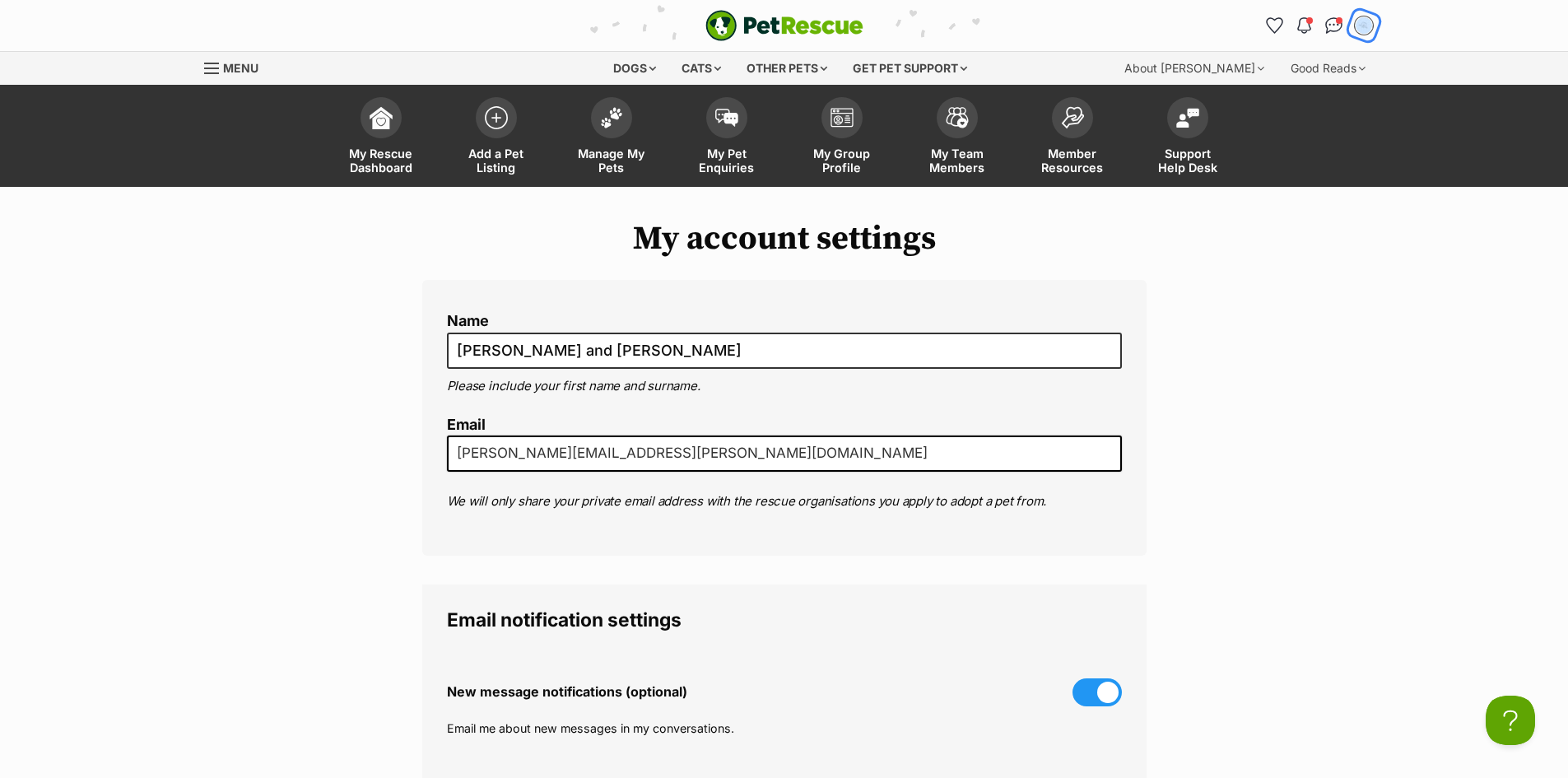
click at [1369, 32] on img "My account" at bounding box center [1363, 25] width 21 height 21
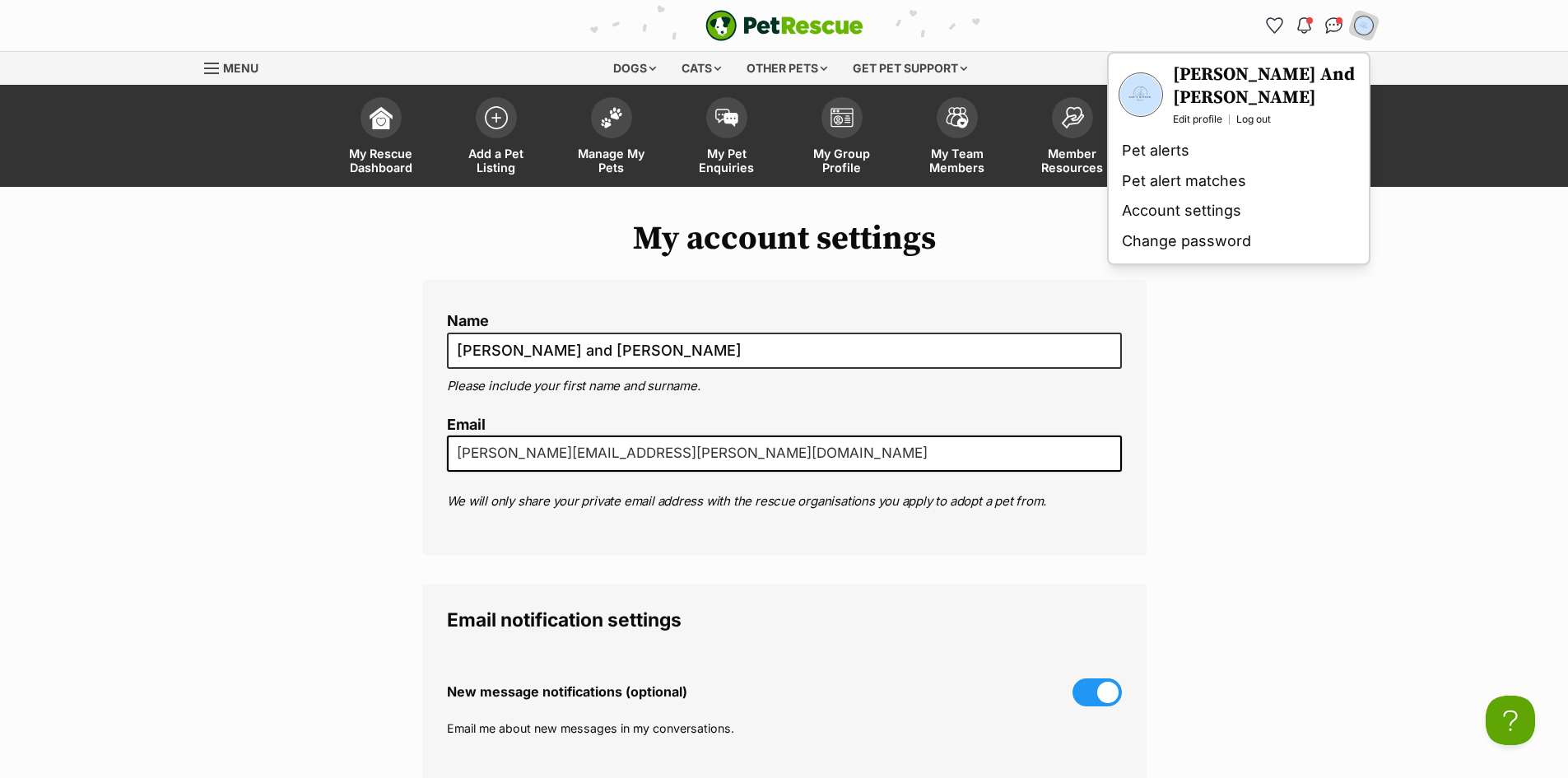
click at [797, 19] on img "PetRescue" at bounding box center [784, 25] width 158 height 31
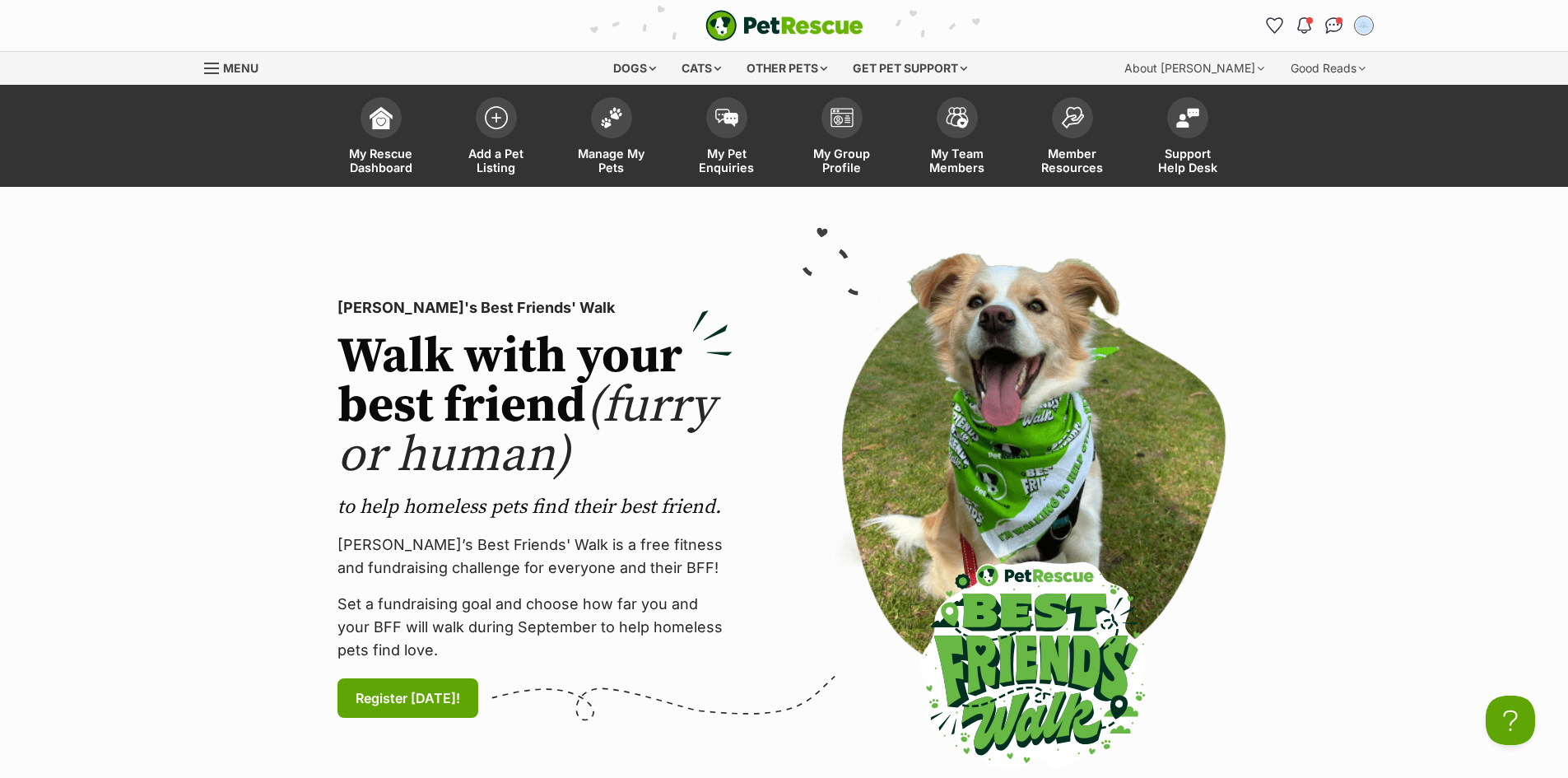
click at [215, 67] on span "Menu" at bounding box center [211, 68] width 15 height 2
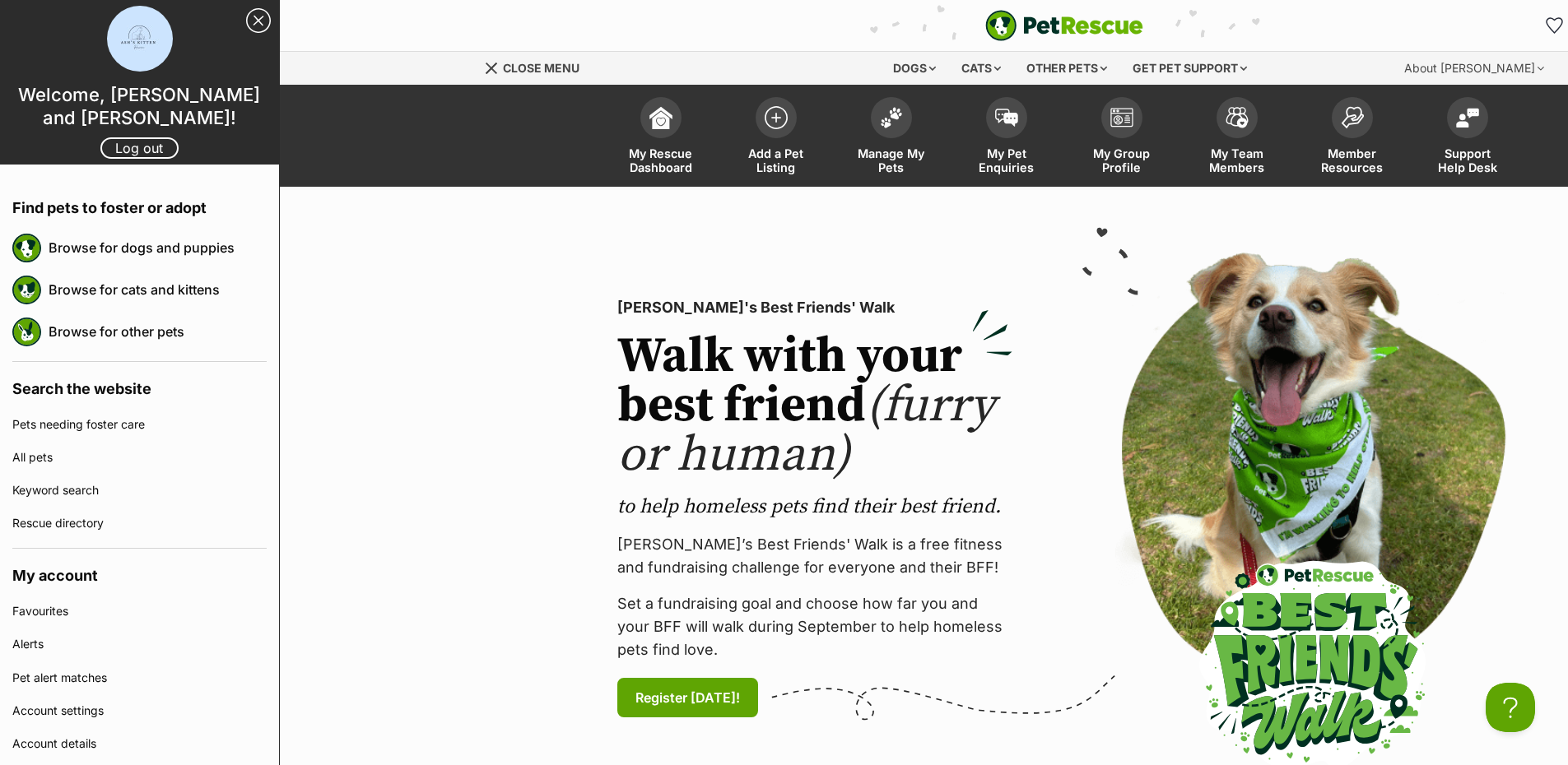
click at [375, 205] on section "[PERSON_NAME]'s Best Friends' Walk Walk with your best friend (furry or human) …" at bounding box center [1063, 508] width 1568 height 644
click at [646, 151] on span "My Rescue Dashboard" at bounding box center [661, 160] width 74 height 28
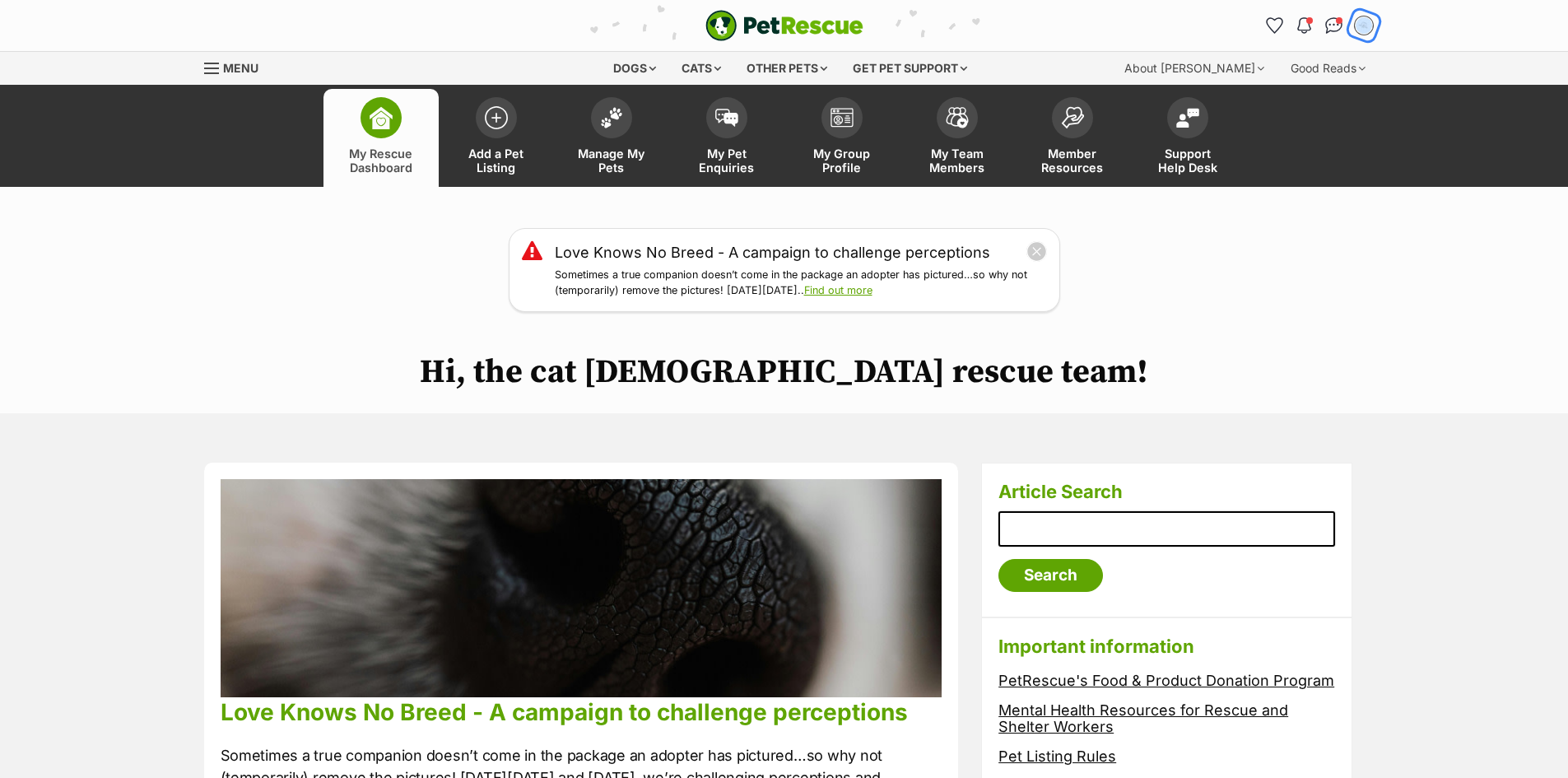
click at [1356, 21] on img "My account" at bounding box center [1363, 25] width 21 height 21
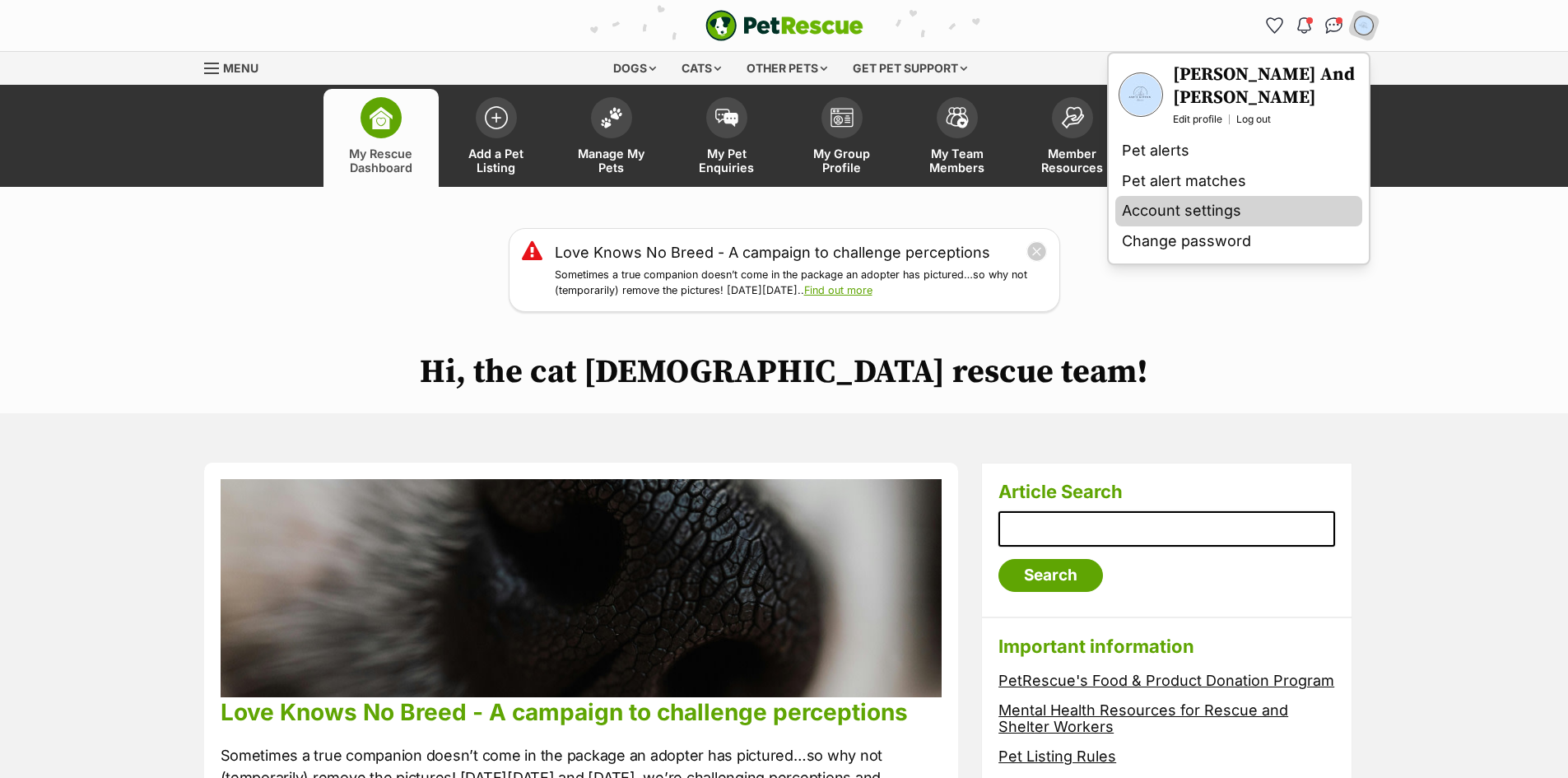
click at [1222, 210] on link "Account settings" at bounding box center [1238, 211] width 247 height 30
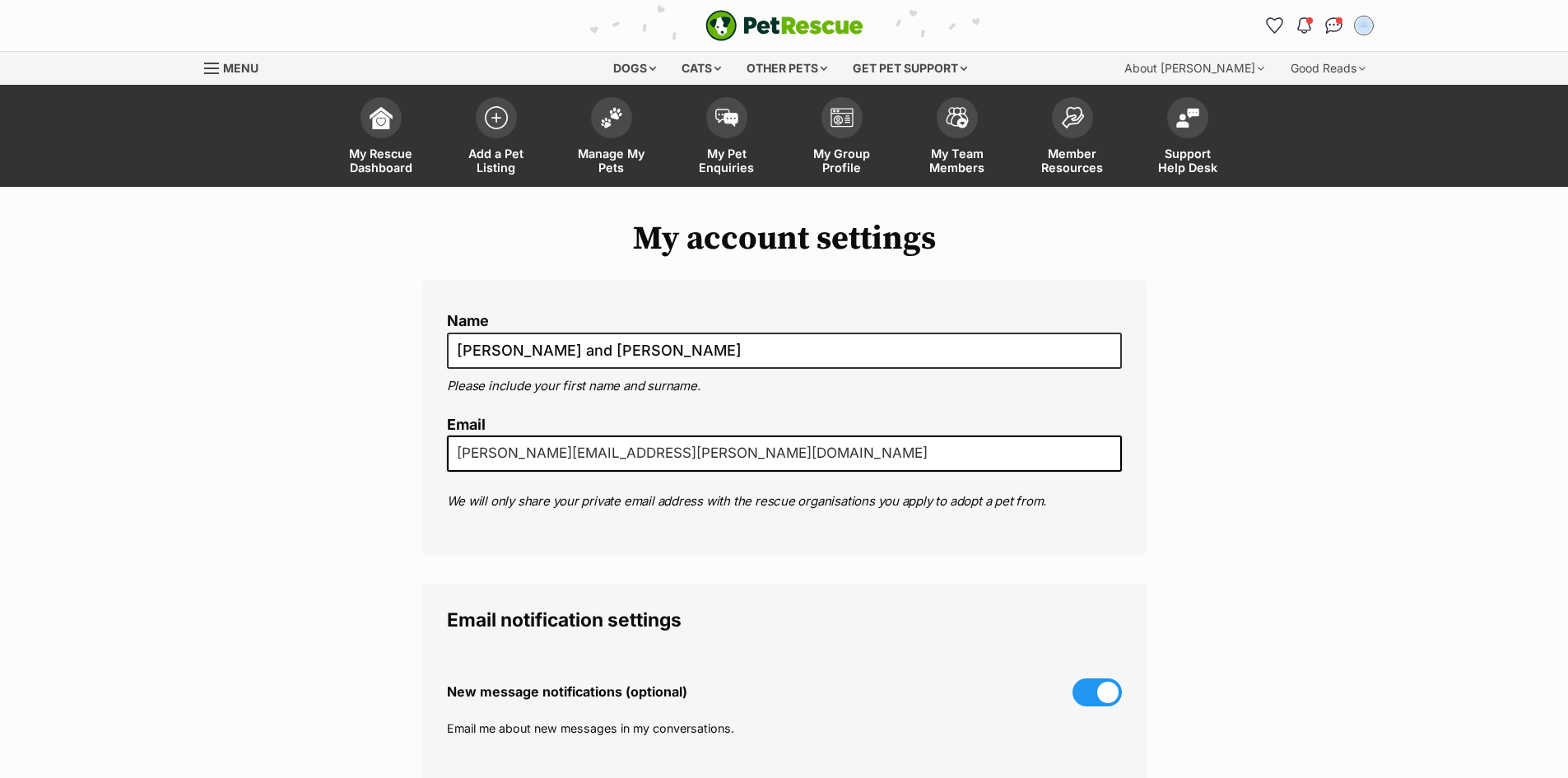
click at [1364, 24] on img "My account" at bounding box center [1363, 26] width 17 height 17
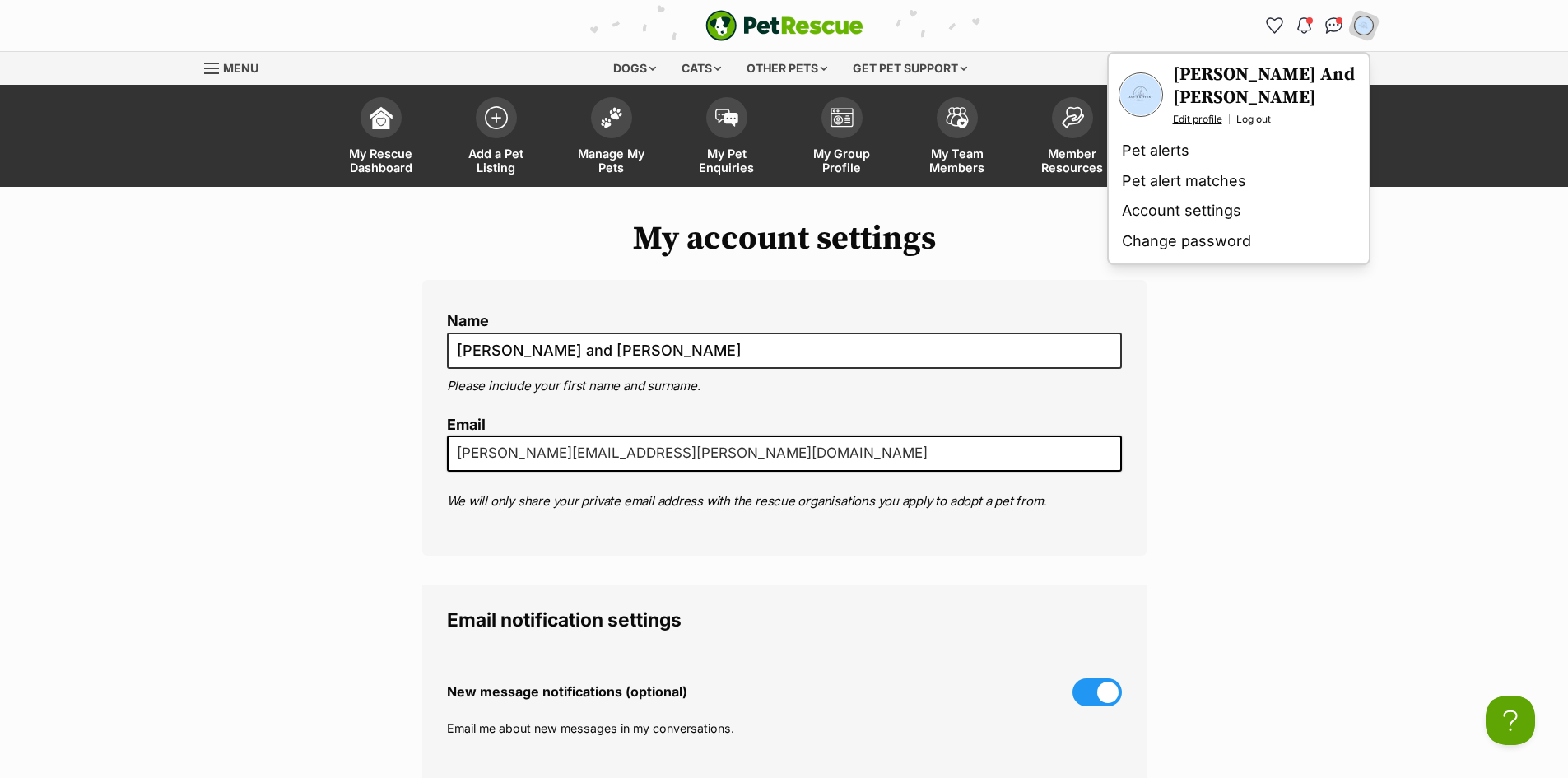
click at [1203, 118] on link "Edit profile" at bounding box center [1197, 120] width 50 height 13
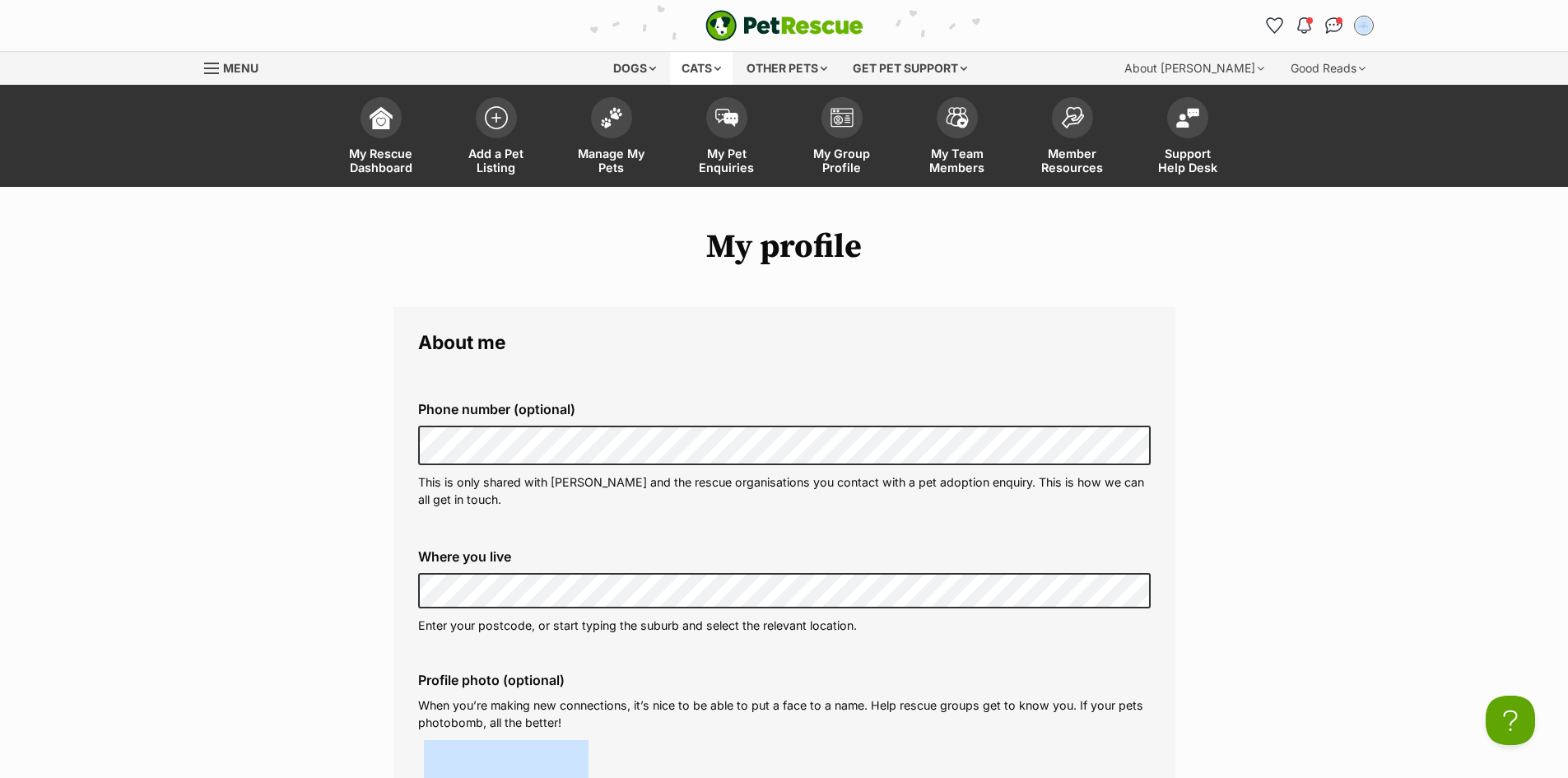
click at [699, 64] on div "Cats" at bounding box center [701, 68] width 62 height 33
